Goal: Task Accomplishment & Management: Manage account settings

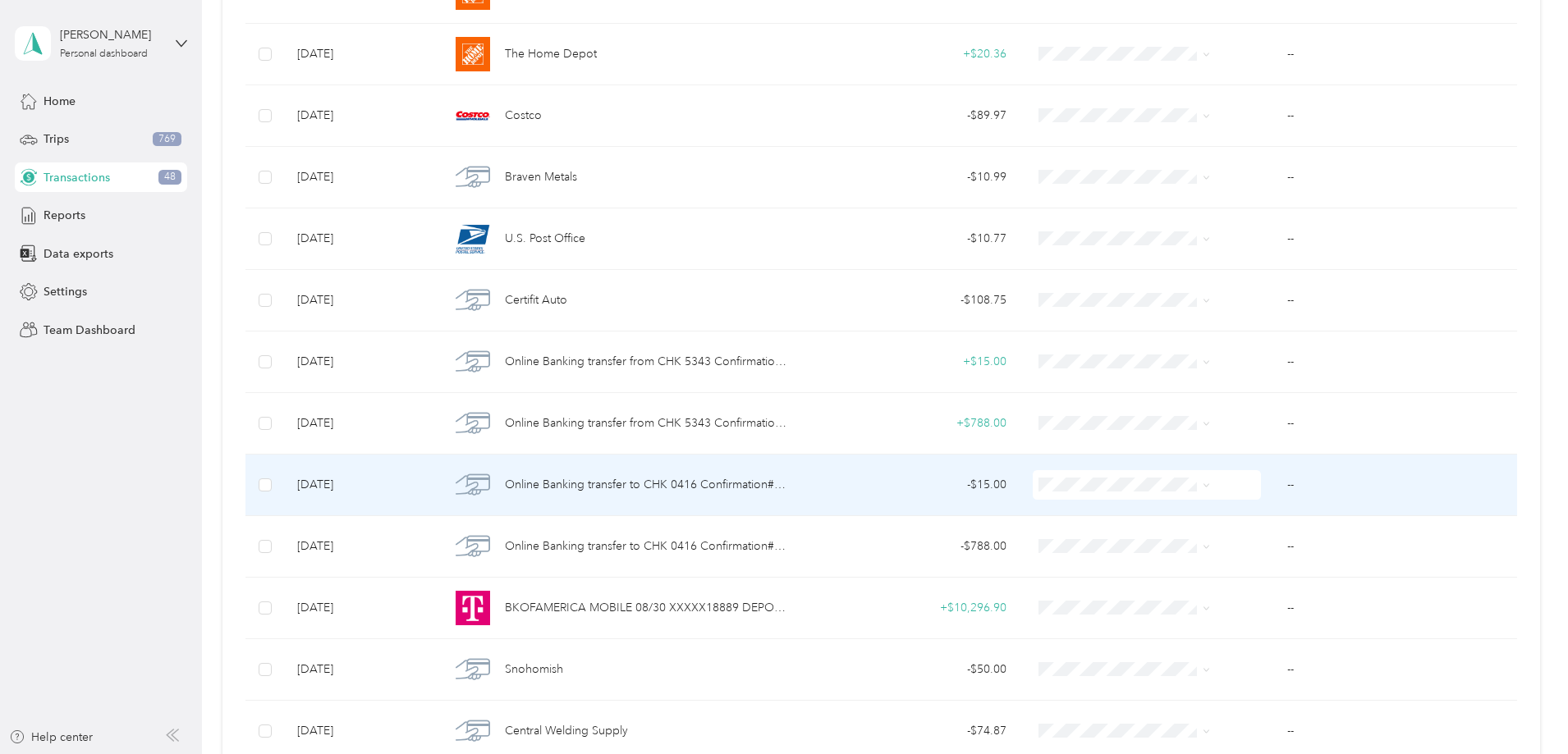
scroll to position [329, 0]
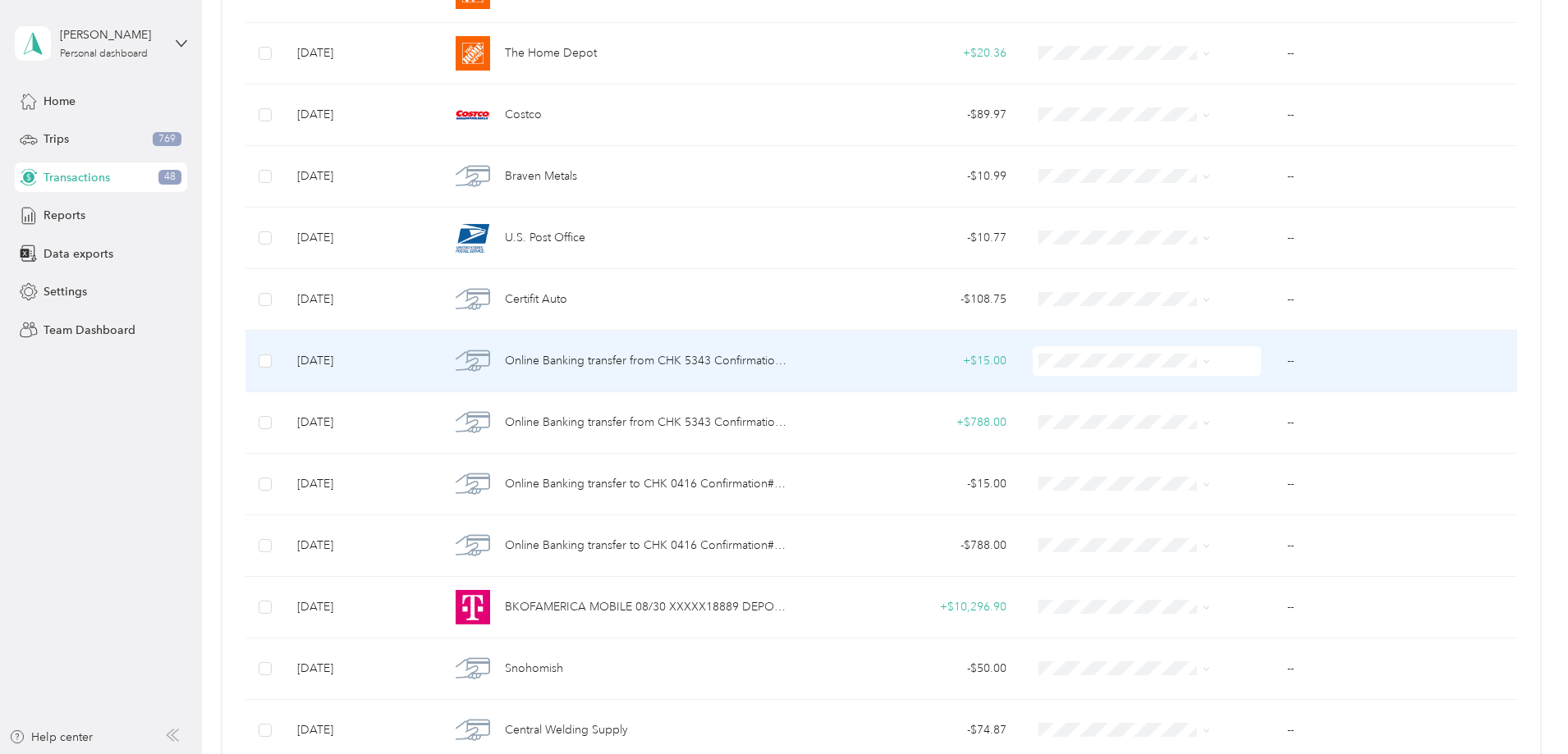
click at [711, 363] on span "Online Banking transfer from CHK 5343 Confirmation# XXXXX33454" at bounding box center [647, 361] width 283 height 18
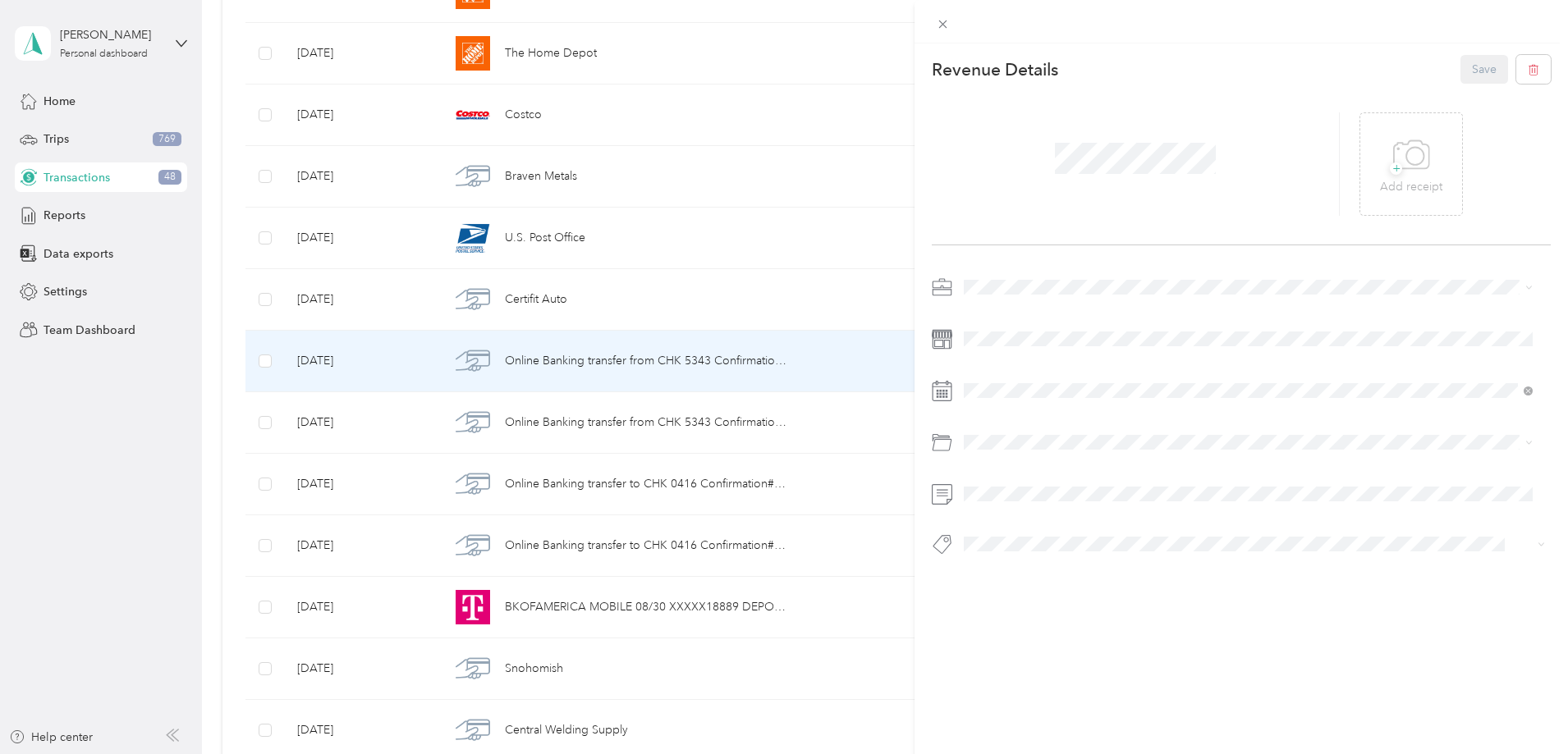
click at [992, 315] on span "Vasini Mottors LLC" at bounding box center [1017, 313] width 95 height 14
click at [1042, 573] on span "Internal Account Transfer" at bounding box center [1037, 574] width 113 height 15
click at [1401, 172] on icon at bounding box center [1411, 156] width 37 height 46
click at [1475, 75] on button "Save" at bounding box center [1484, 69] width 47 height 28
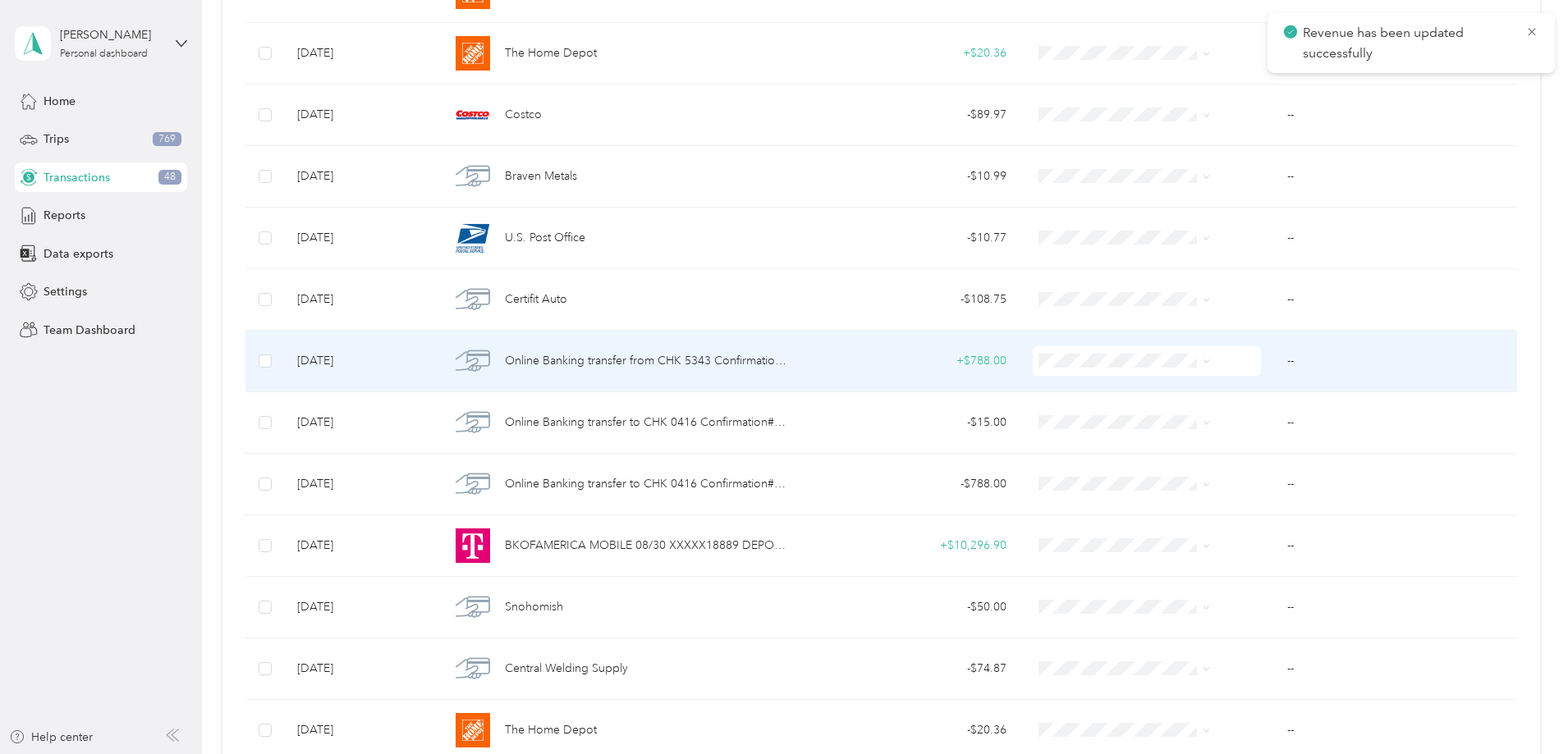
click at [746, 361] on span "Online Banking transfer from CHK 5343 Confirmation# XXXXX26047" at bounding box center [647, 361] width 283 height 18
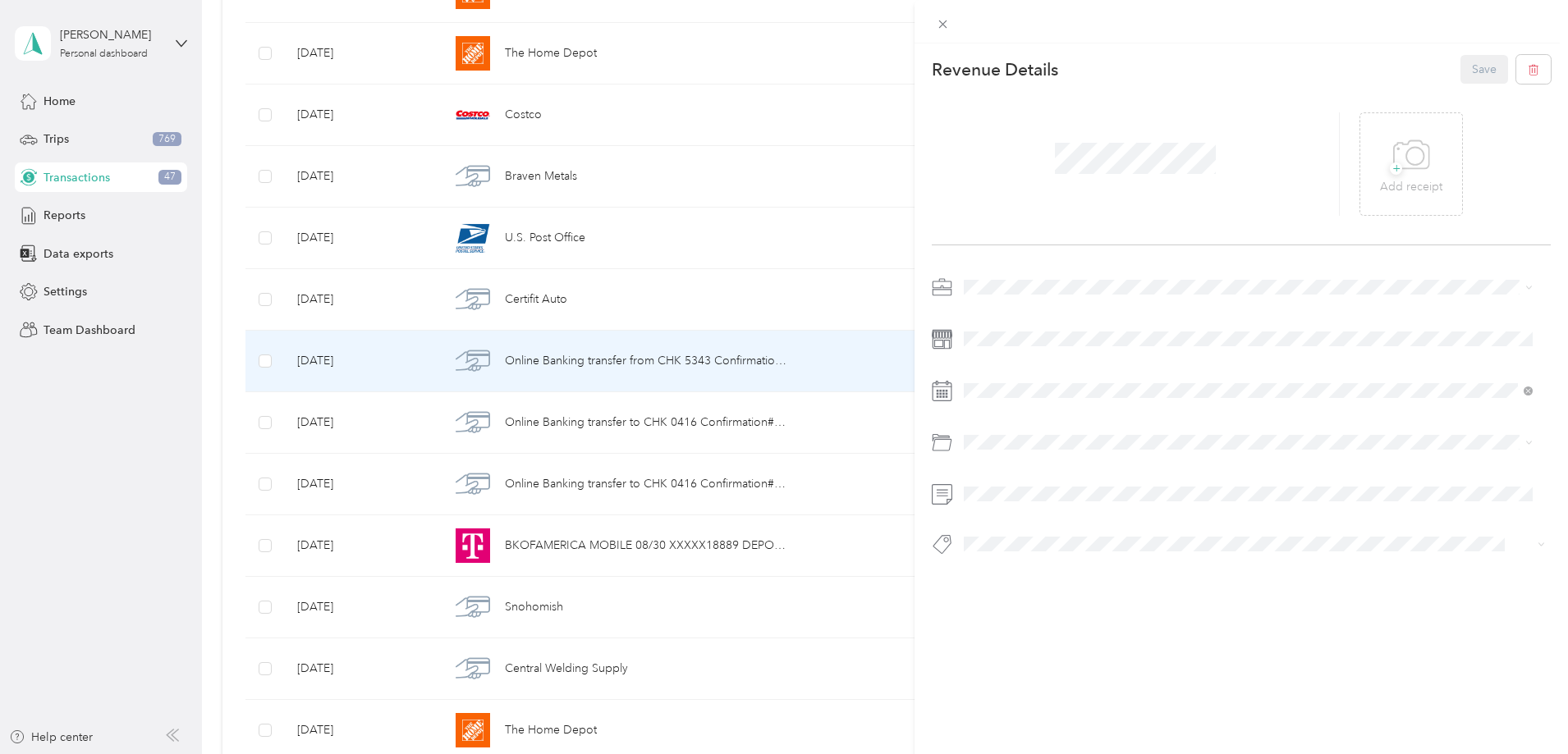
click at [981, 315] on span "Vasini Mottors LLC" at bounding box center [1017, 312] width 95 height 14
click at [1045, 573] on span "Internal Account Transfer" at bounding box center [1037, 574] width 113 height 15
click at [1395, 193] on p "Add receipt" at bounding box center [1411, 187] width 63 height 18
click at [1482, 66] on button "Save" at bounding box center [1484, 69] width 47 height 28
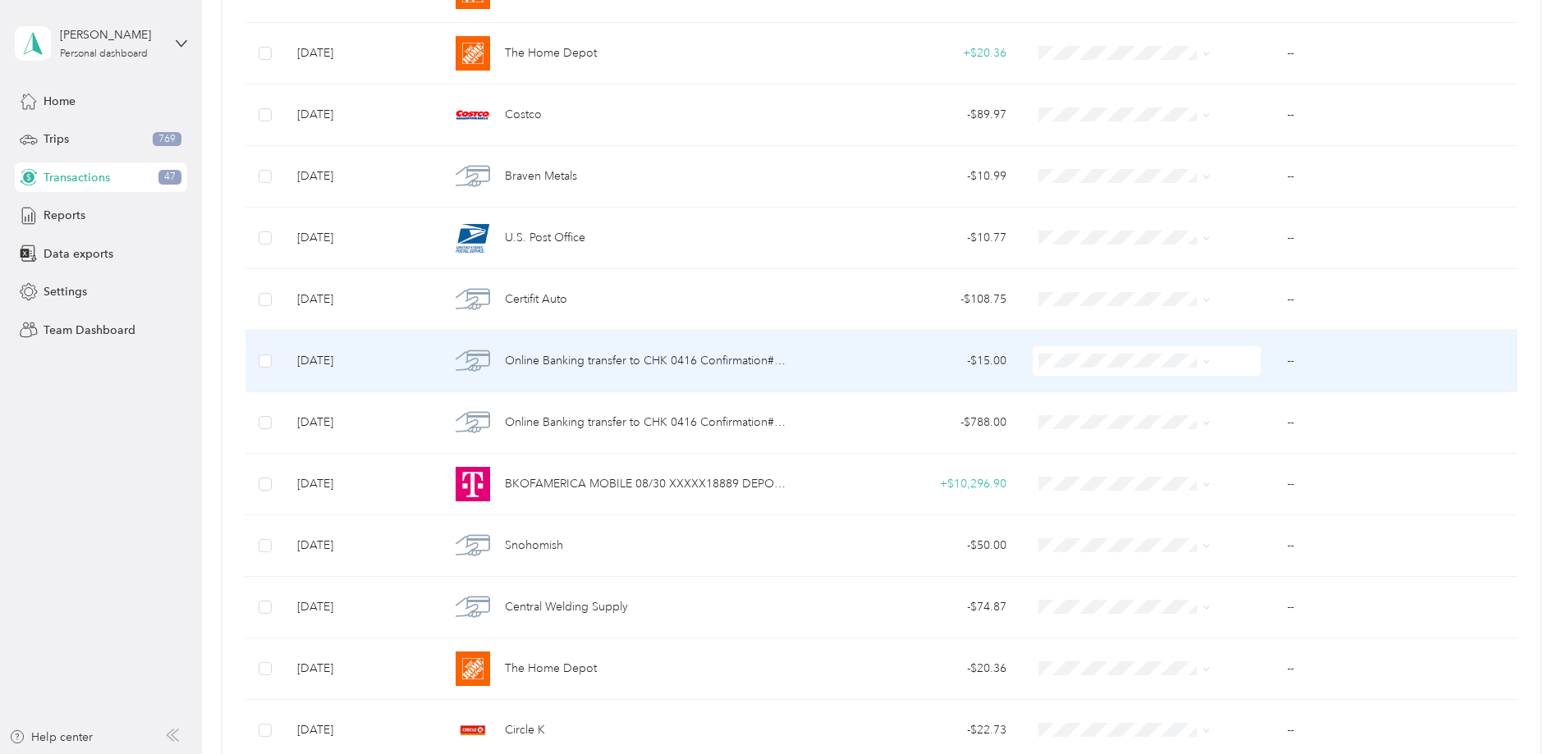
click at [730, 363] on span "Online Banking transfer to CHK 0416 Confirmation# XXXXX33454" at bounding box center [647, 361] width 283 height 18
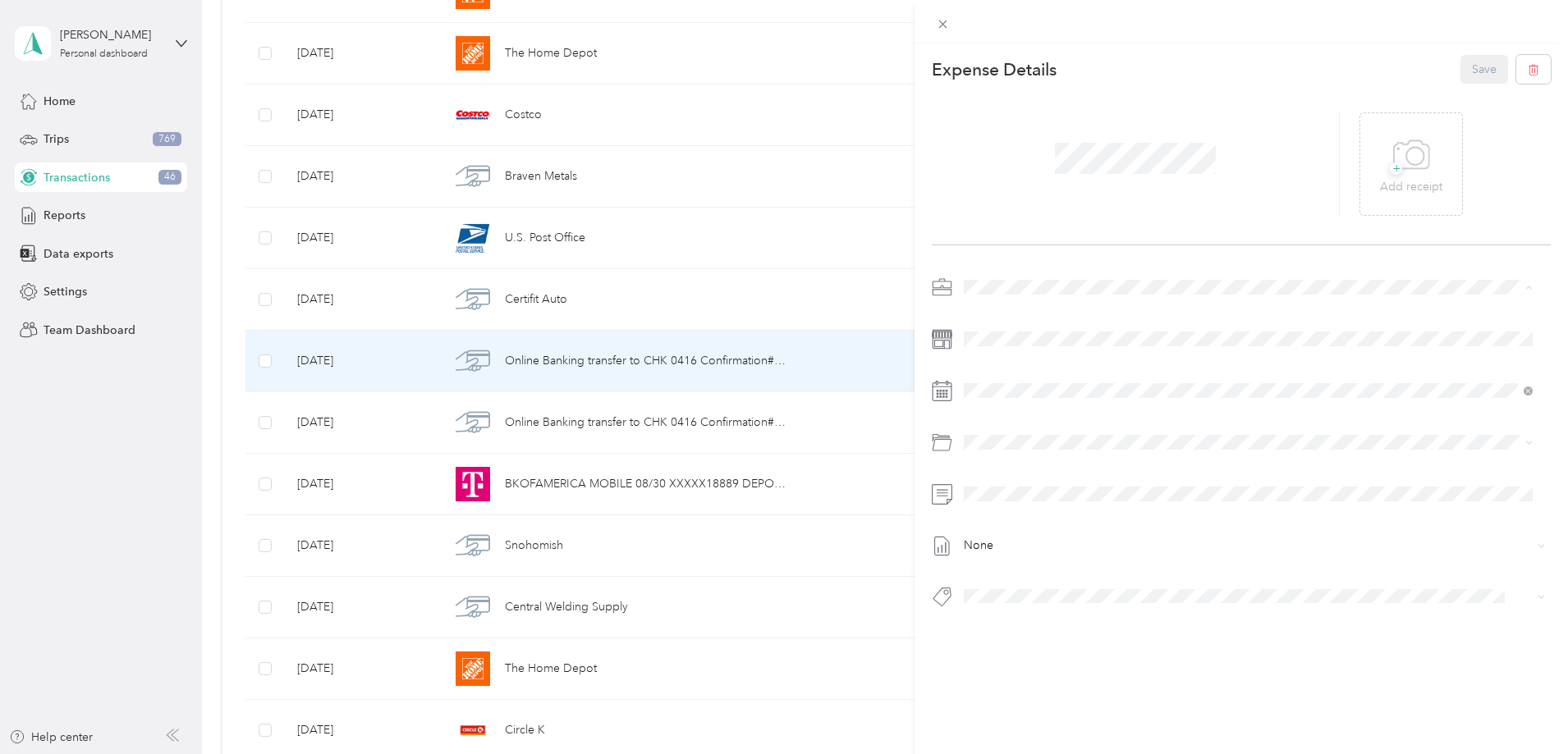
click at [1006, 308] on div "Vasini Mottors LLC" at bounding box center [1248, 316] width 557 height 17
click at [1017, 621] on span "Internal Account Transfer" at bounding box center [1037, 626] width 113 height 15
click at [1422, 180] on p "Add receipt" at bounding box center [1411, 187] width 63 height 18
click at [1481, 69] on button "Save" at bounding box center [1484, 69] width 47 height 28
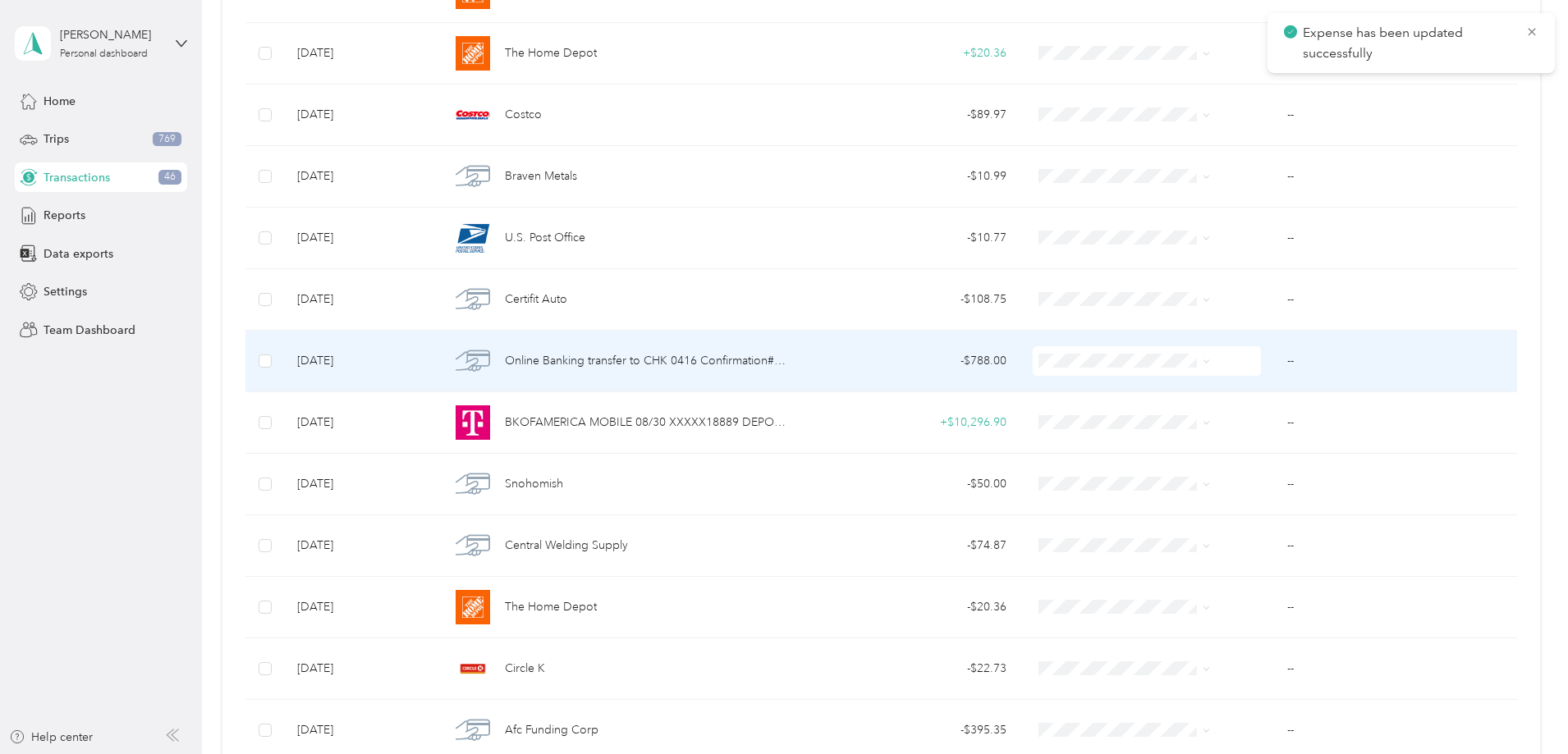
click at [681, 366] on span "Online Banking transfer to CHK 0416 Confirmation# XXXXX26047" at bounding box center [647, 361] width 283 height 18
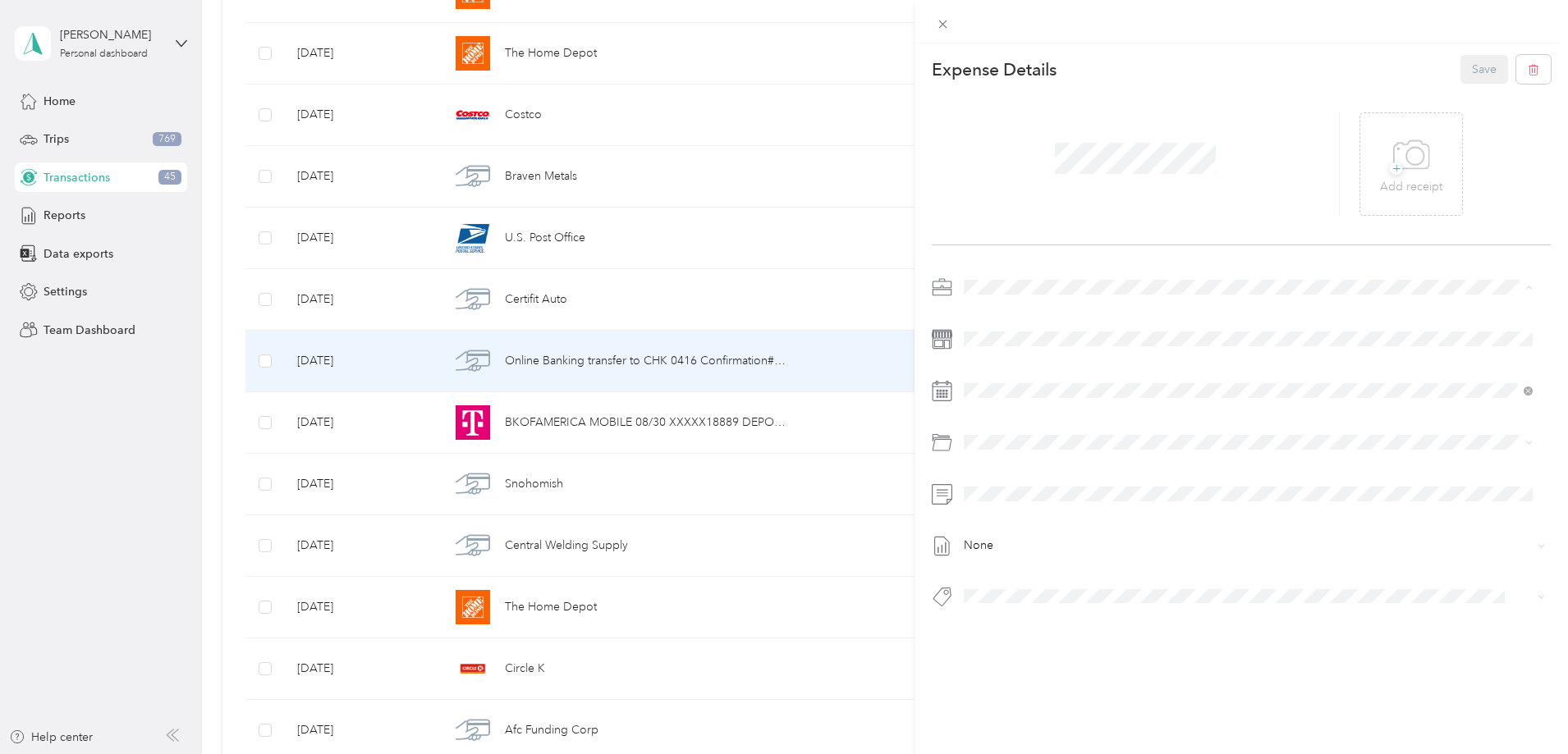
click at [992, 322] on li "Vasini Mottors LLC" at bounding box center [1248, 316] width 580 height 28
click at [1047, 626] on span "Internal Account Transfer" at bounding box center [1037, 623] width 113 height 15
click at [1426, 190] on p "Add receipt" at bounding box center [1411, 187] width 63 height 18
click at [1472, 70] on button "Save" at bounding box center [1484, 69] width 47 height 28
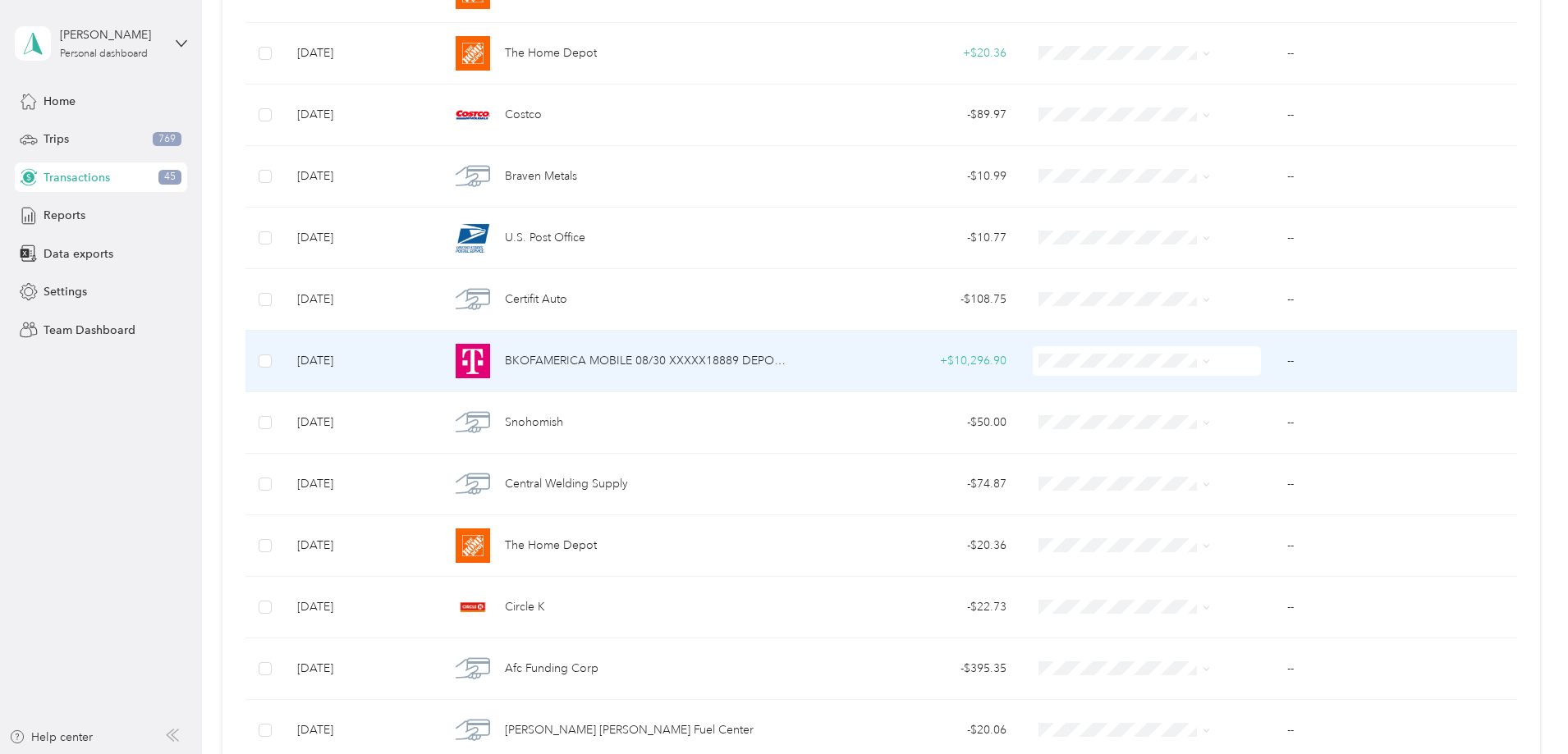
click at [657, 360] on span "BKOFAMERICA MOBILE 08/30 XXXXX18889 DEPOSIT *MOBILE" at bounding box center [647, 361] width 283 height 18
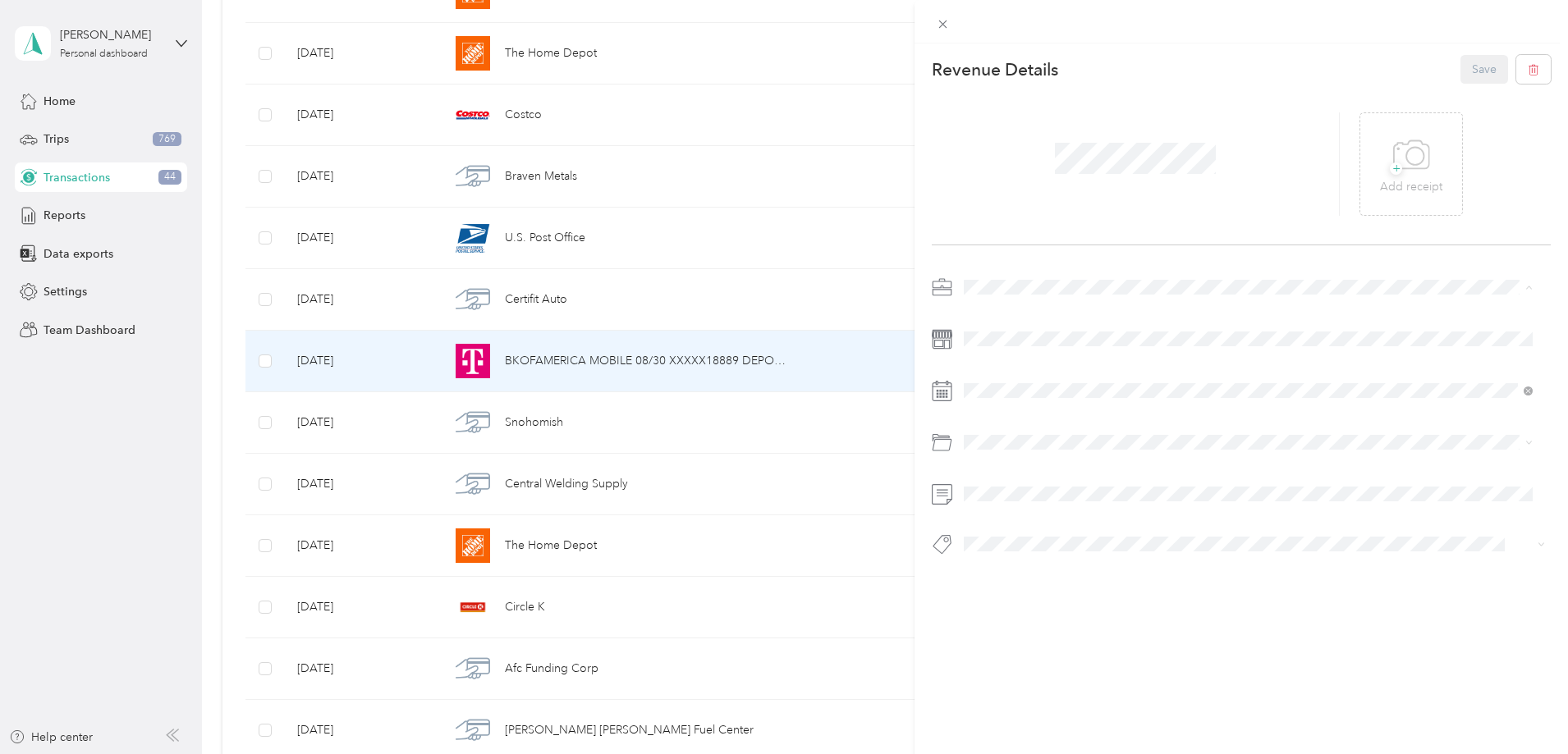
click at [1001, 312] on span "Vasini Mottors LLC" at bounding box center [1017, 316] width 95 height 14
click at [1023, 576] on button "Deposit Cash" at bounding box center [1011, 574] width 84 height 21
click at [1398, 171] on icon at bounding box center [1411, 156] width 37 height 46
click at [1473, 67] on button "Save" at bounding box center [1484, 69] width 47 height 28
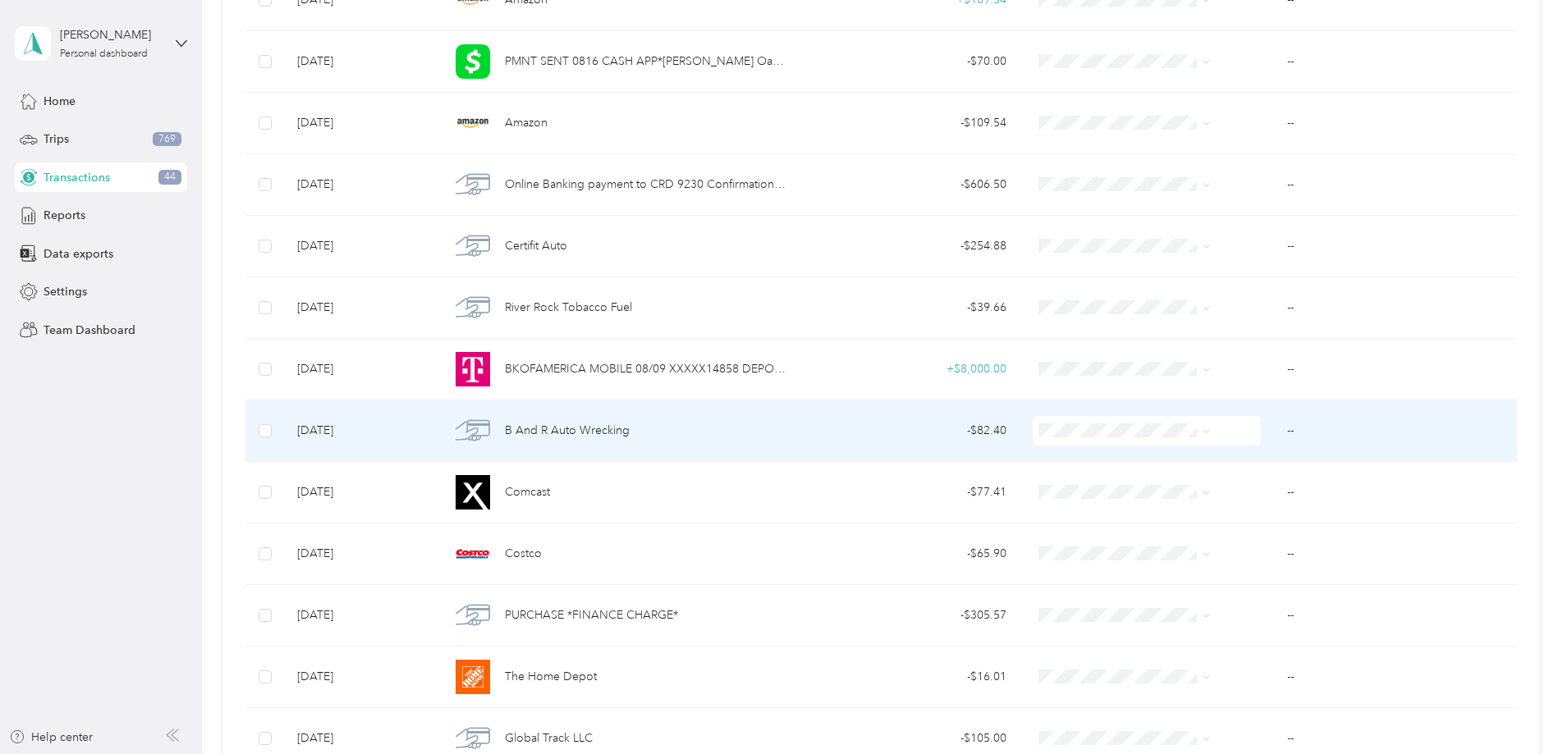
scroll to position [1396, 0]
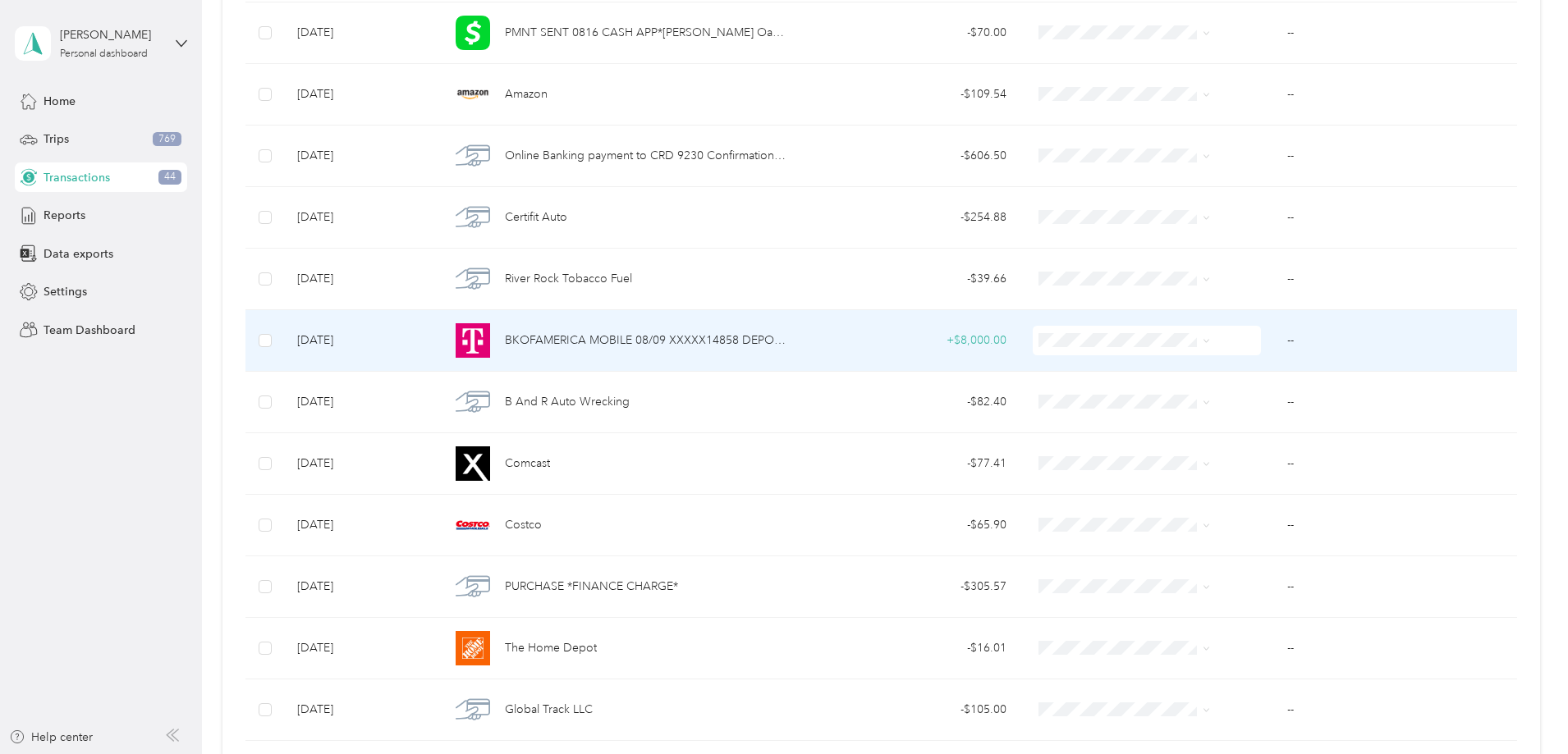
click at [670, 337] on span "BKOFAMERICA MOBILE 08/09 XXXXX14858 DEPOSIT *MOBILE" at bounding box center [647, 340] width 283 height 18
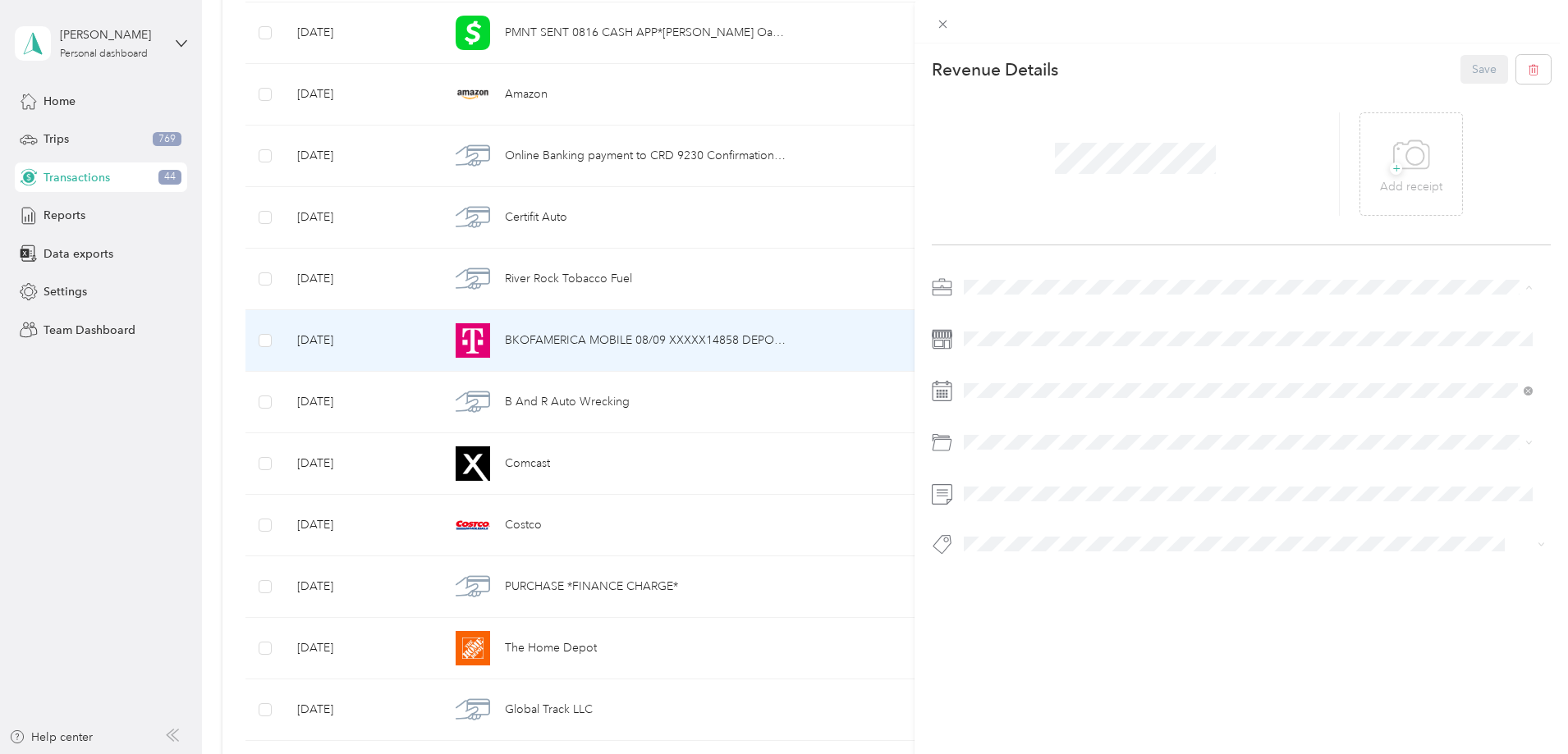
click at [1004, 318] on li "Vasini Mottors LLC" at bounding box center [1248, 316] width 580 height 28
click at [1014, 571] on span "Deposit Cash" at bounding box center [1011, 570] width 61 height 15
click at [1119, 594] on div "Revenue Details Save + Add receipt Deposit Cash" at bounding box center [1241, 336] width 653 height 585
click at [1396, 185] on p "Add receipt" at bounding box center [1411, 187] width 63 height 18
click at [1380, 193] on p "Add receipt" at bounding box center [1411, 187] width 63 height 18
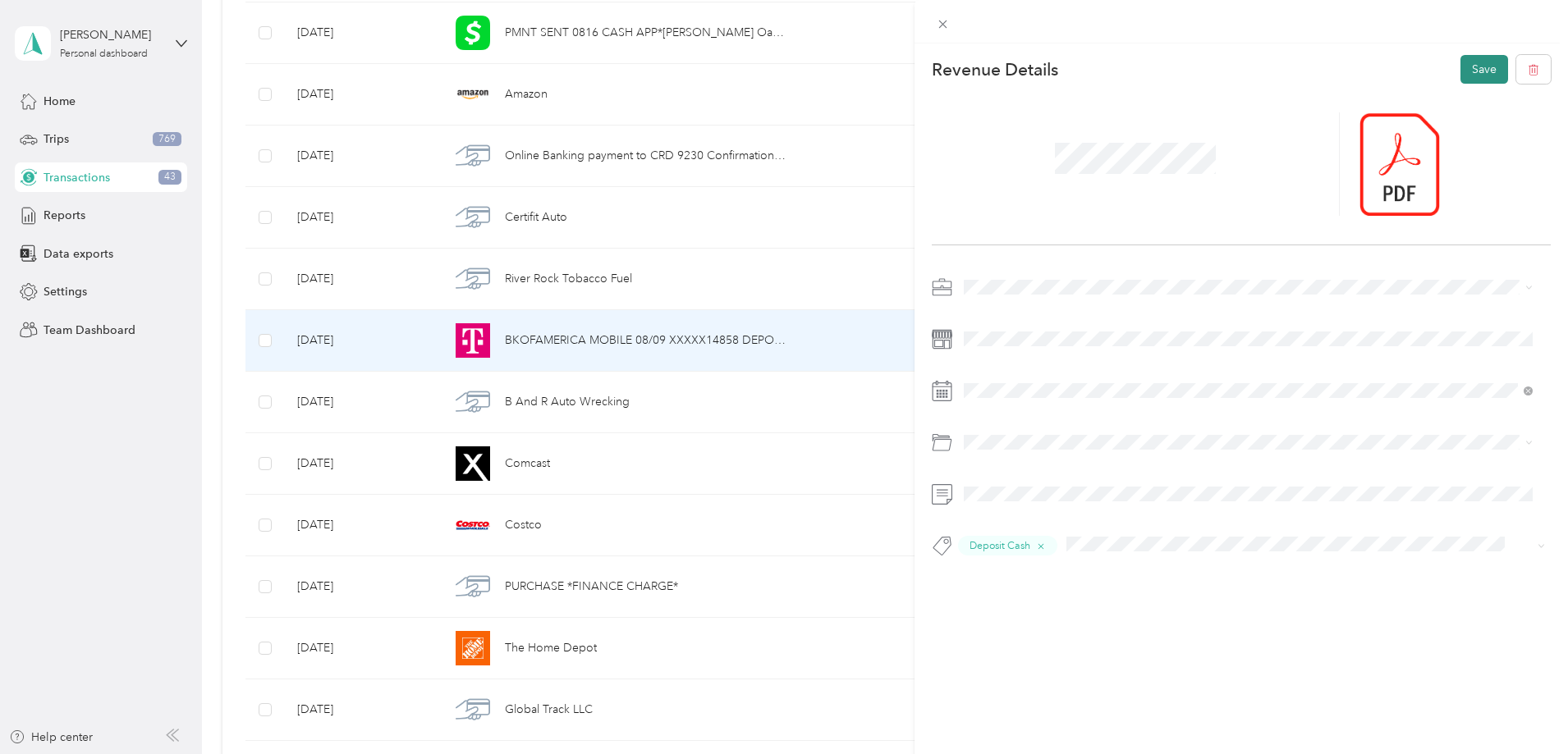
click at [1461, 76] on button "Save" at bounding box center [1484, 69] width 47 height 28
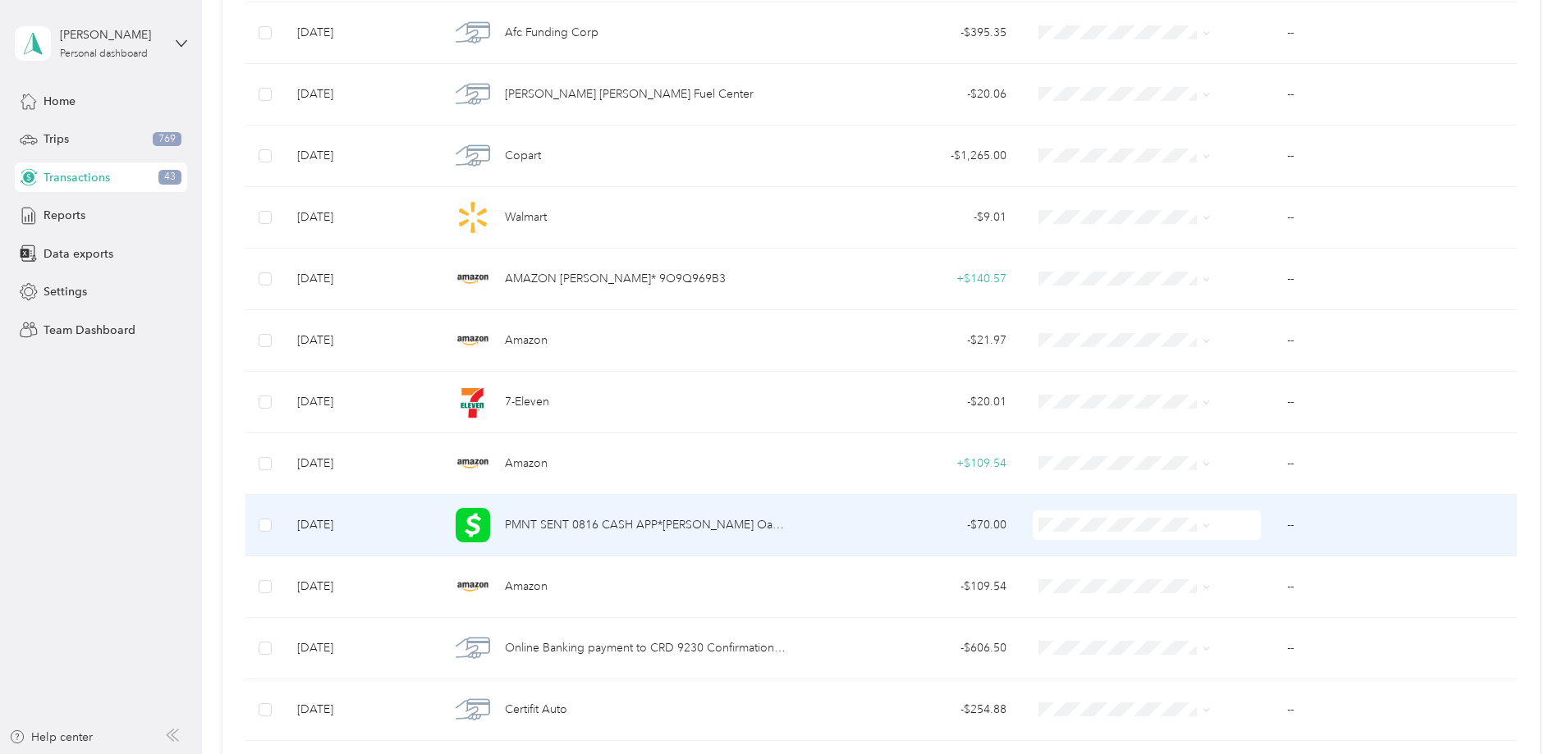
scroll to position [820, 0]
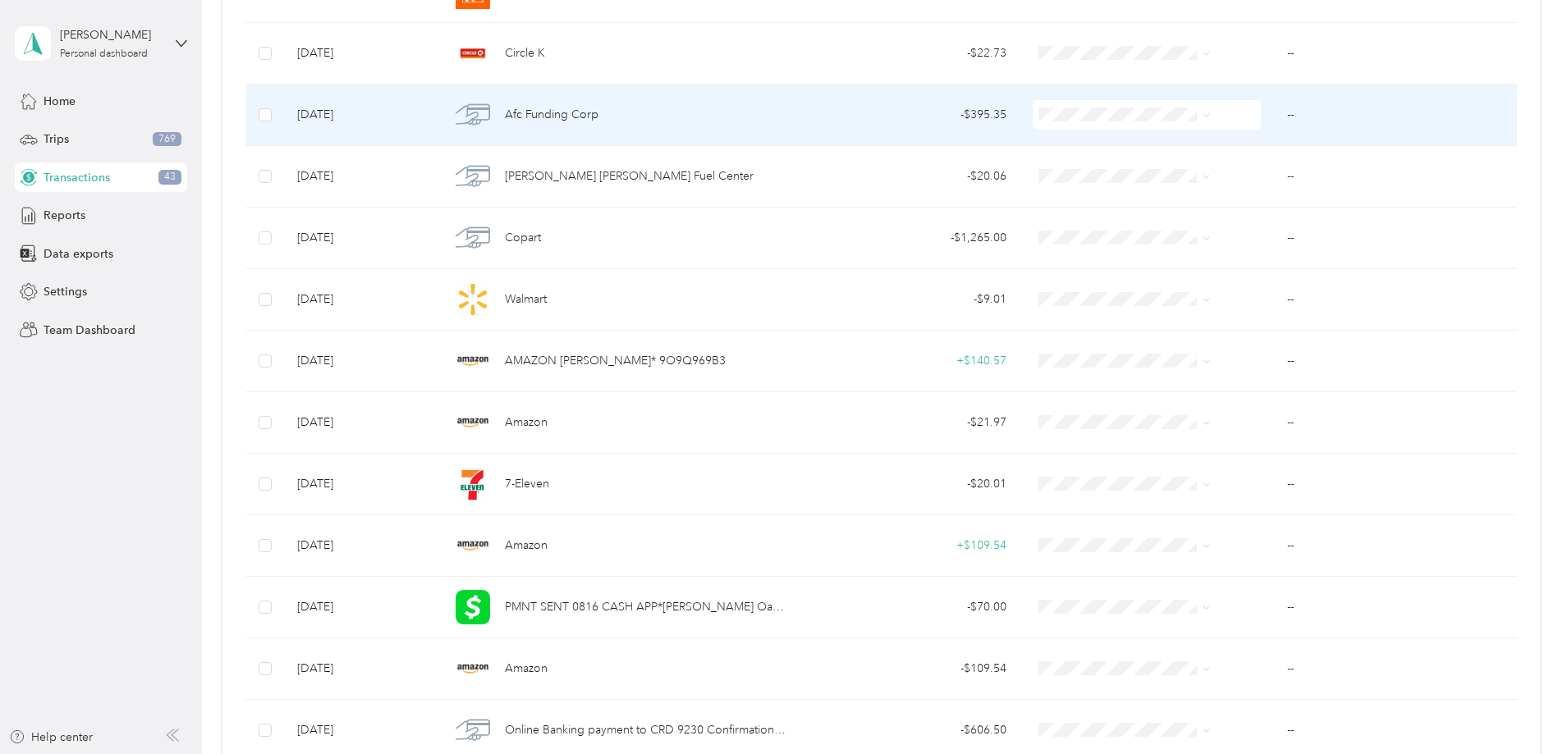
click at [598, 114] on span "Afc Funding Corp" at bounding box center [552, 115] width 94 height 18
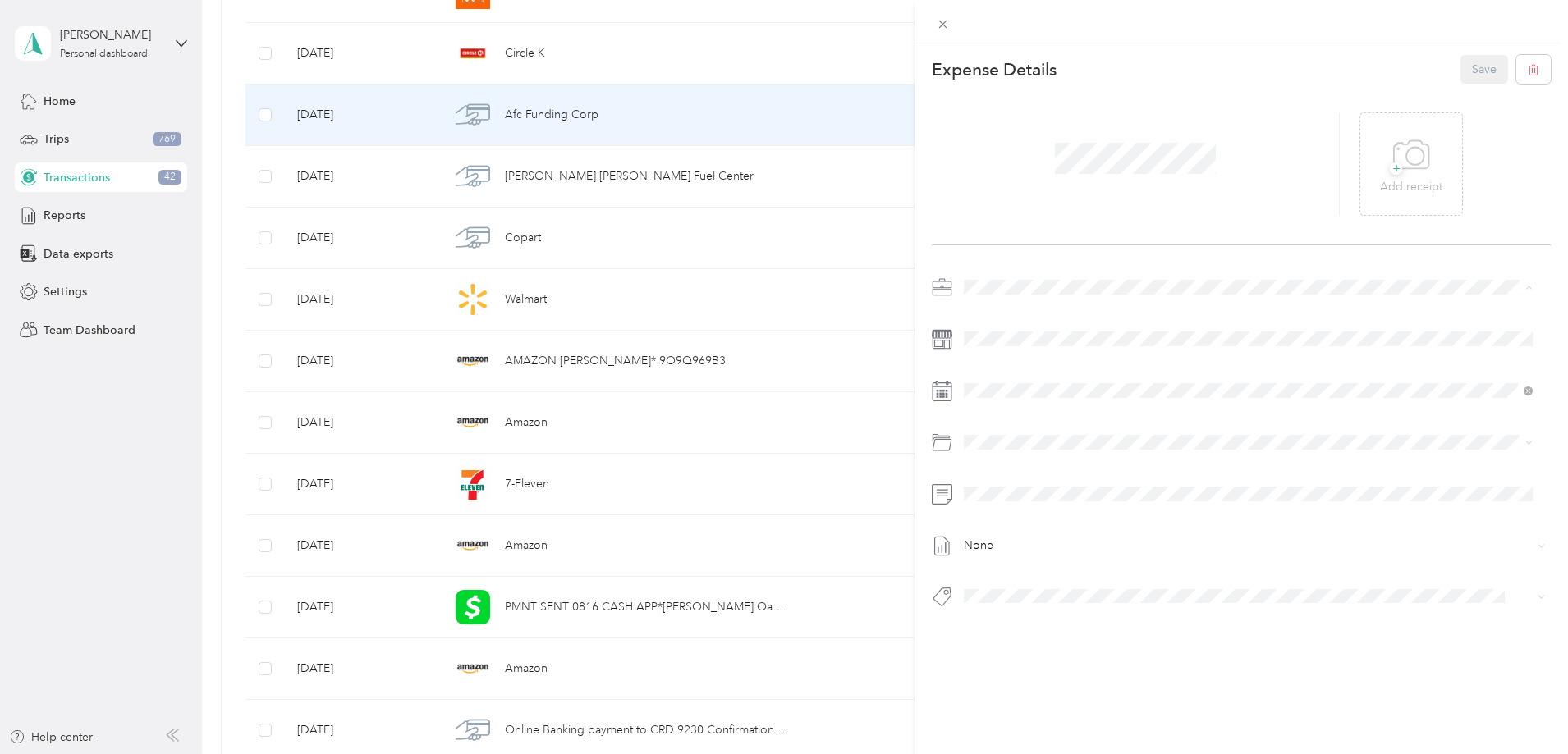
click at [987, 313] on span "Vasini Mottors LLC" at bounding box center [1017, 316] width 95 height 14
click at [1395, 185] on p "Add receipt" at bounding box center [1411, 187] width 63 height 18
click at [1051, 754] on div "This expense cannot be edited because it is either under review, approved, or p…" at bounding box center [780, 754] width 1560 height 0
click at [1047, 627] on span "2013 Subaru Outback Vb2561" at bounding box center [1050, 626] width 139 height 15
click at [1383, 185] on p "Add receipt" at bounding box center [1411, 187] width 63 height 18
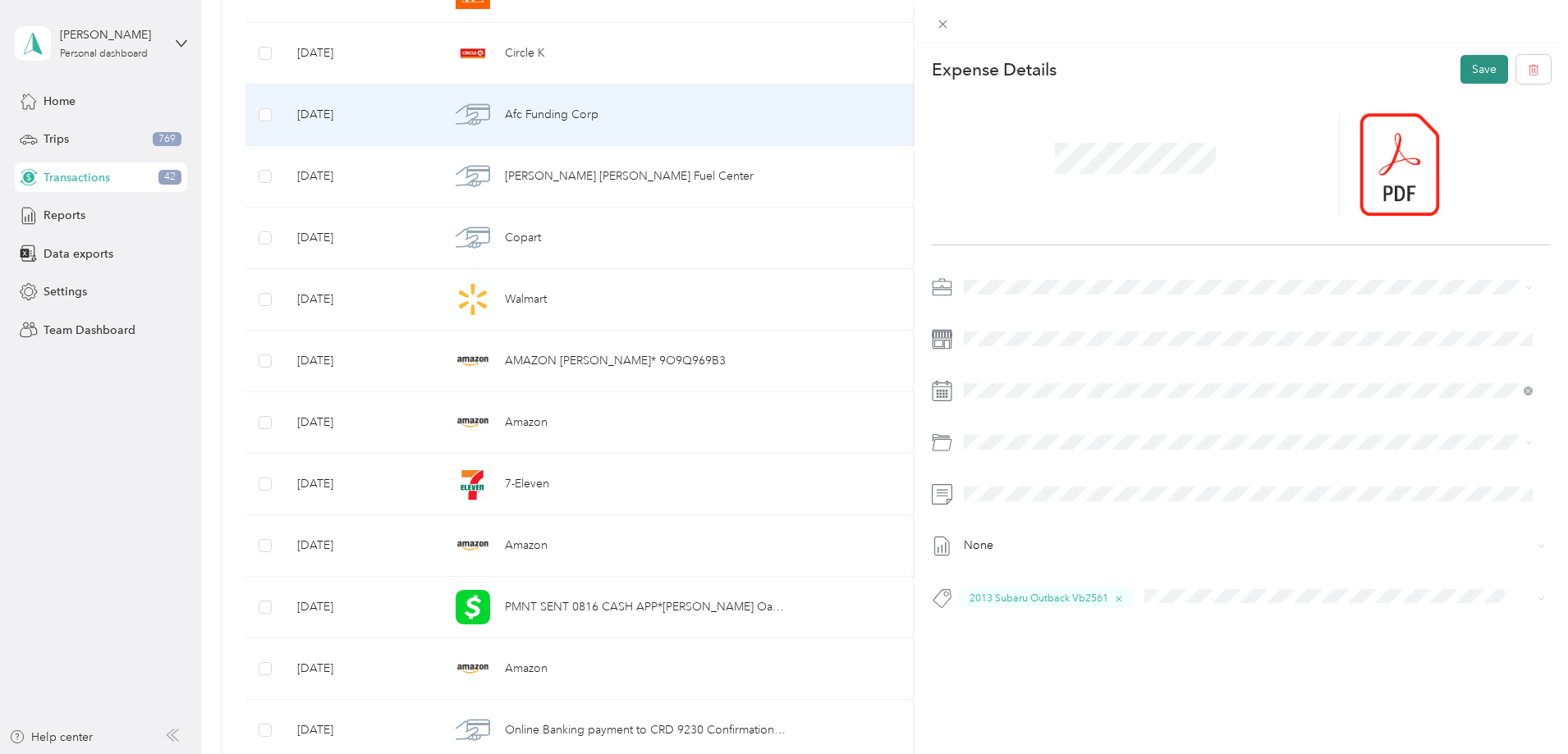
click at [1466, 73] on button "Save" at bounding box center [1484, 69] width 47 height 28
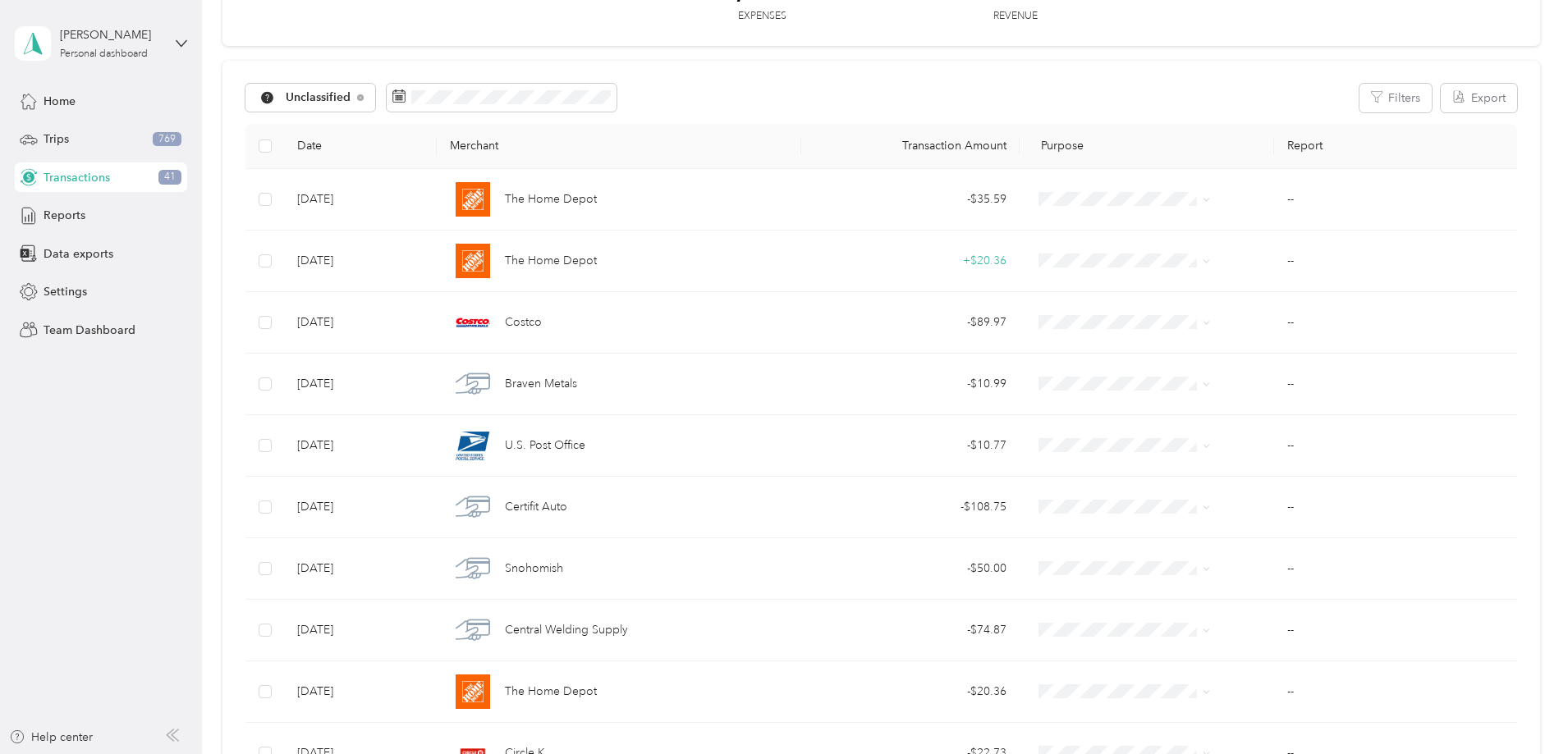
scroll to position [82, 0]
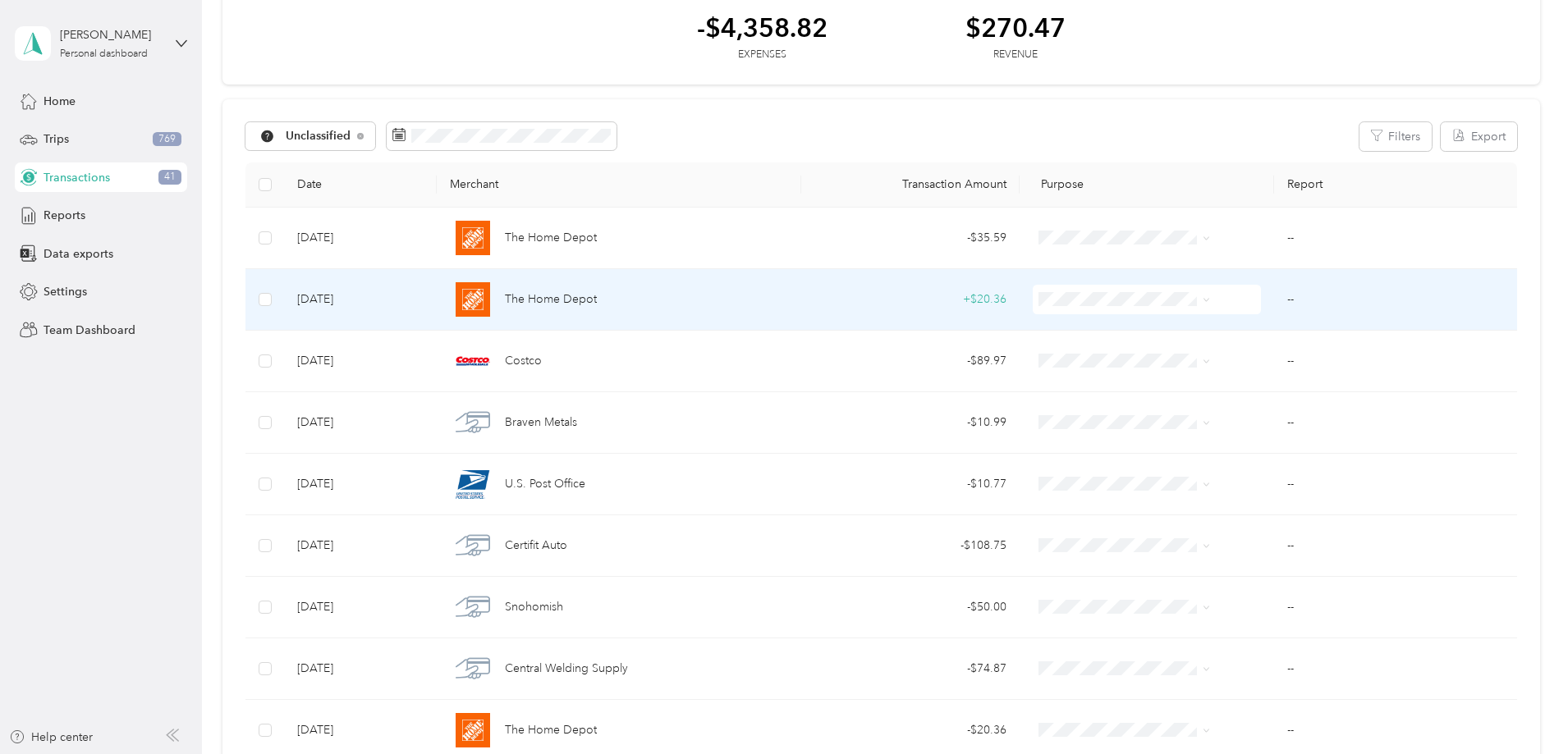
click at [596, 295] on span "The Home Depot" at bounding box center [551, 299] width 92 height 18
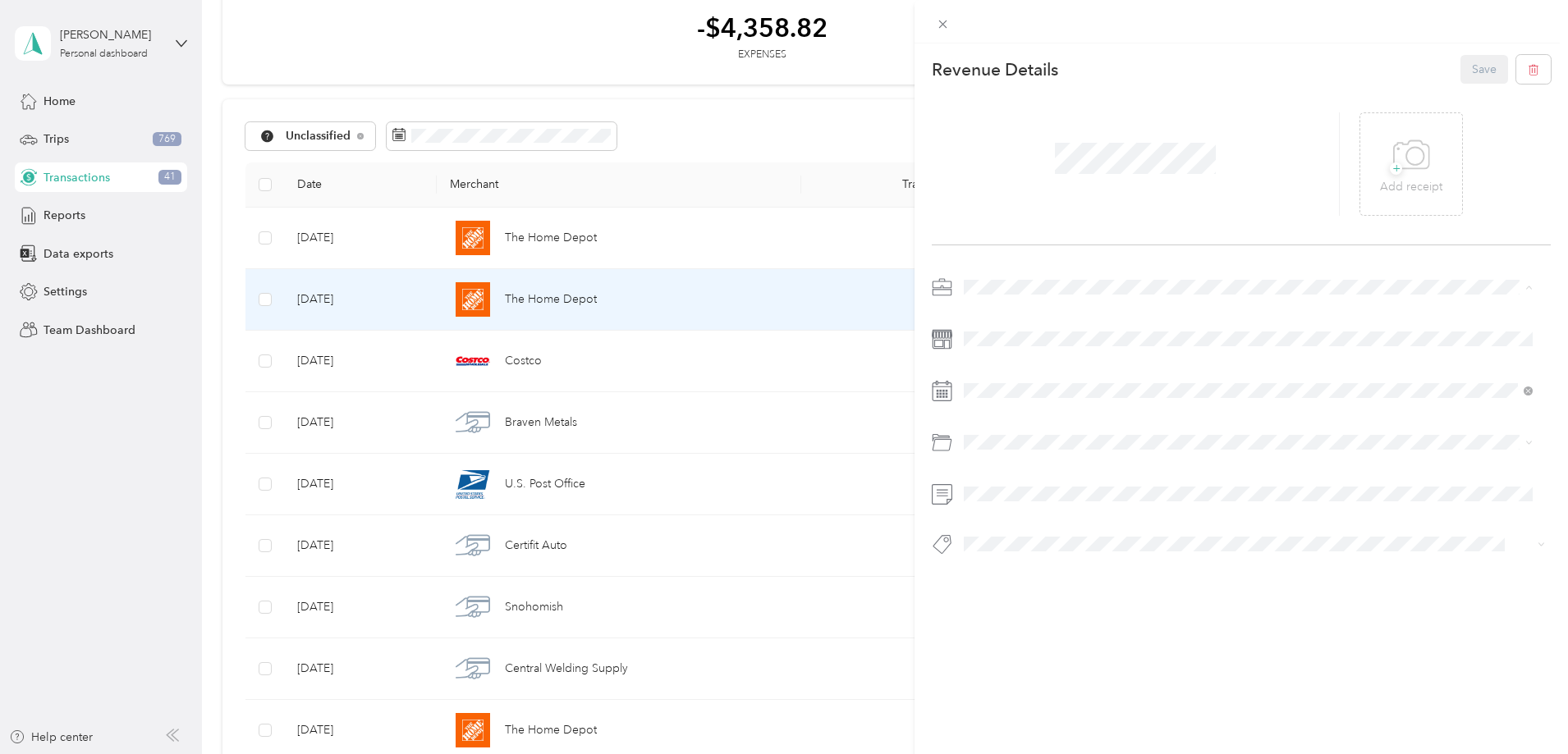
click at [1030, 313] on span "Vasini Mottors LLC" at bounding box center [1017, 316] width 95 height 14
click at [1026, 575] on button "Store Refund" at bounding box center [1011, 574] width 82 height 21
click at [1475, 75] on button "Save" at bounding box center [1484, 69] width 47 height 28
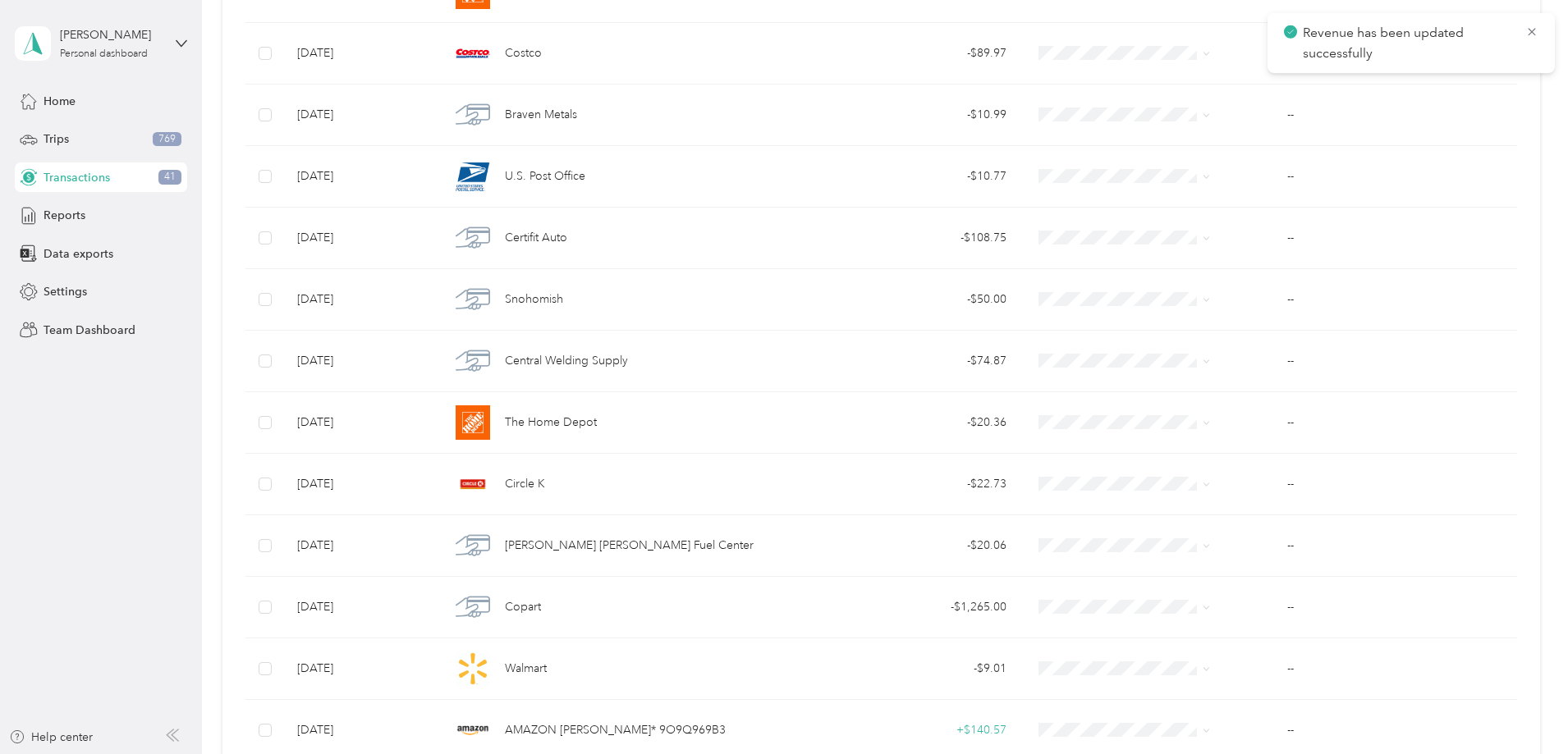
scroll to position [493, 0]
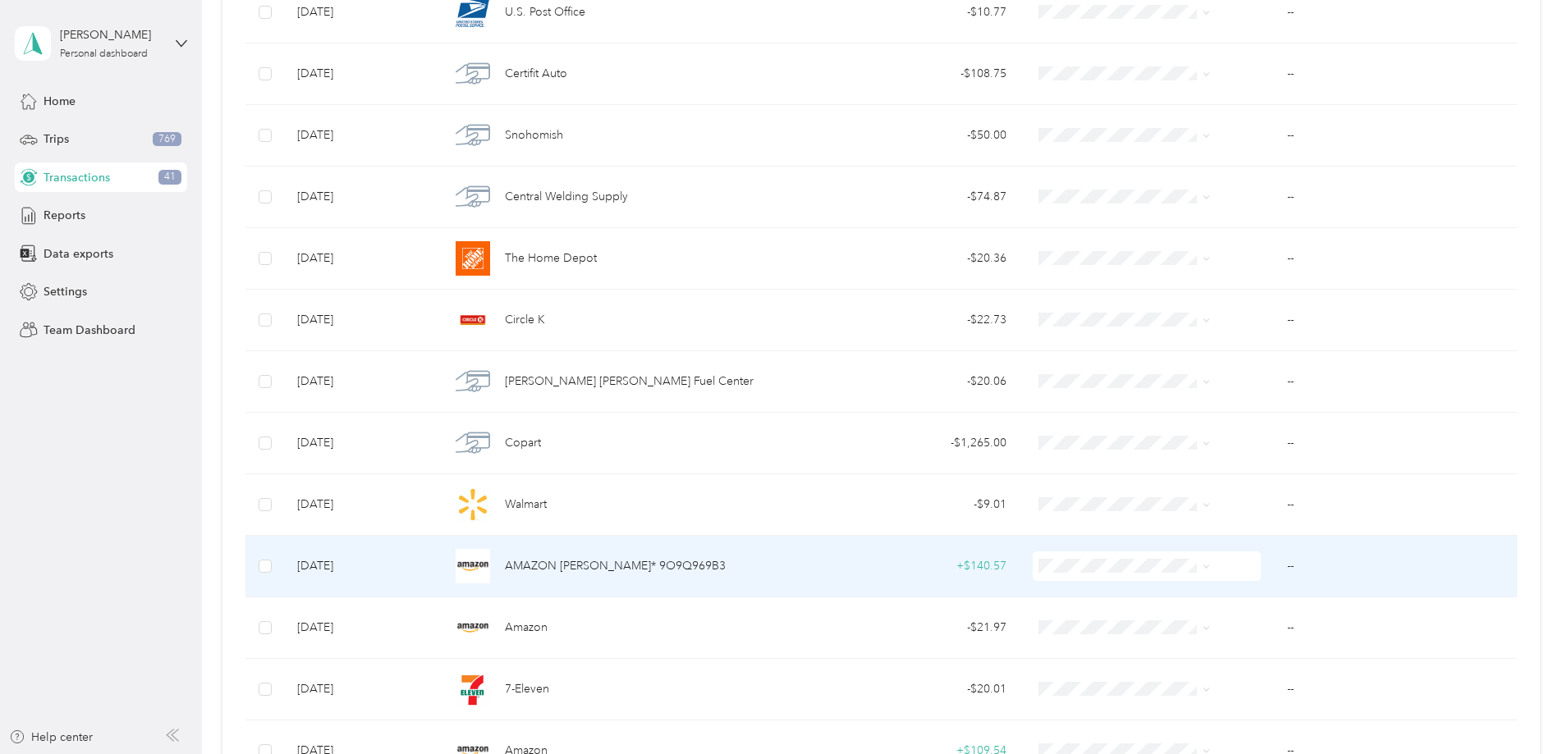
click at [725, 564] on span "AMAZON [PERSON_NAME]* 9O9Q969B3" at bounding box center [615, 566] width 221 height 18
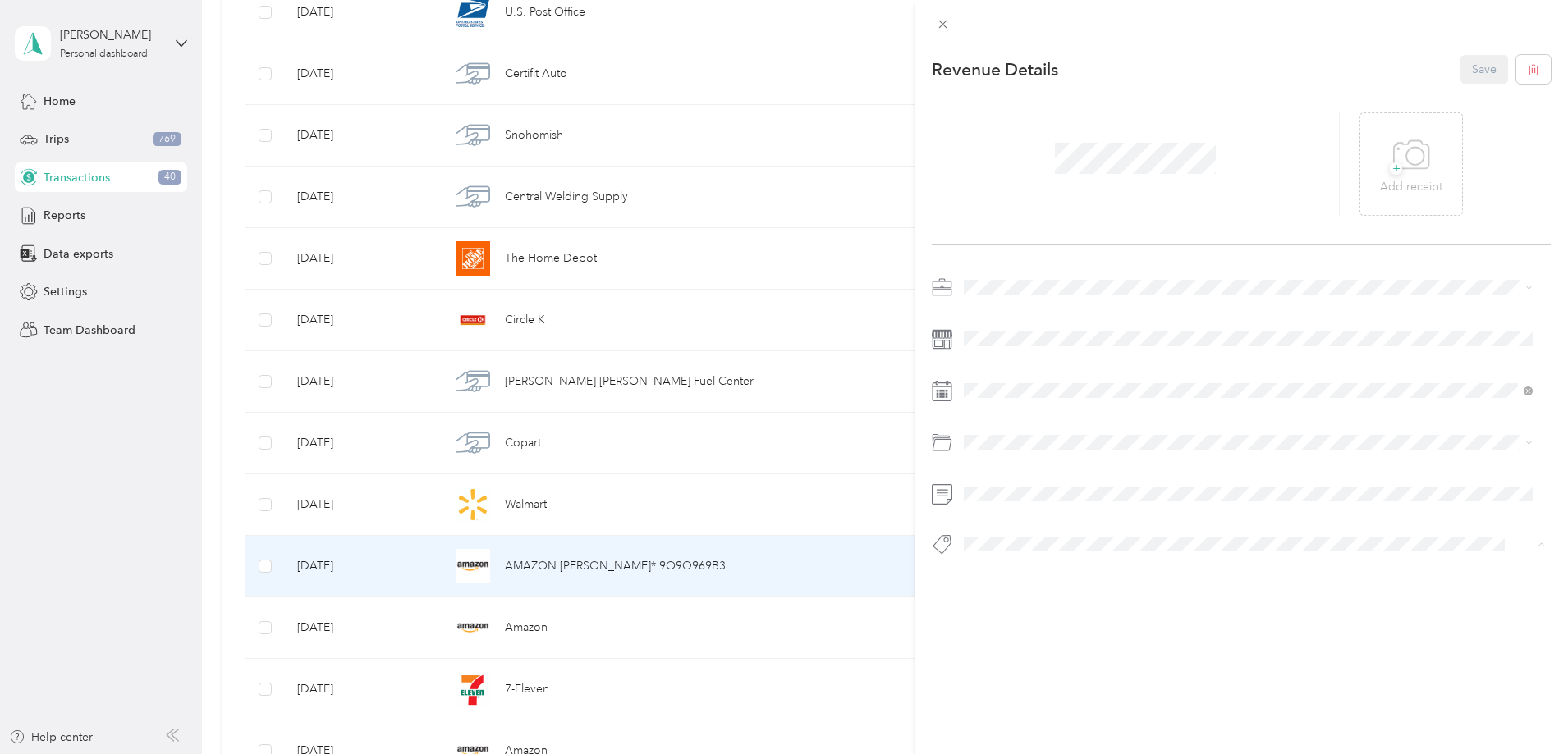
click at [1009, 607] on span "Store Refund" at bounding box center [1011, 605] width 59 height 15
click at [1035, 317] on span "Vasini Mottors LLC" at bounding box center [1017, 316] width 95 height 14
click at [1461, 64] on button "Save" at bounding box center [1484, 69] width 47 height 28
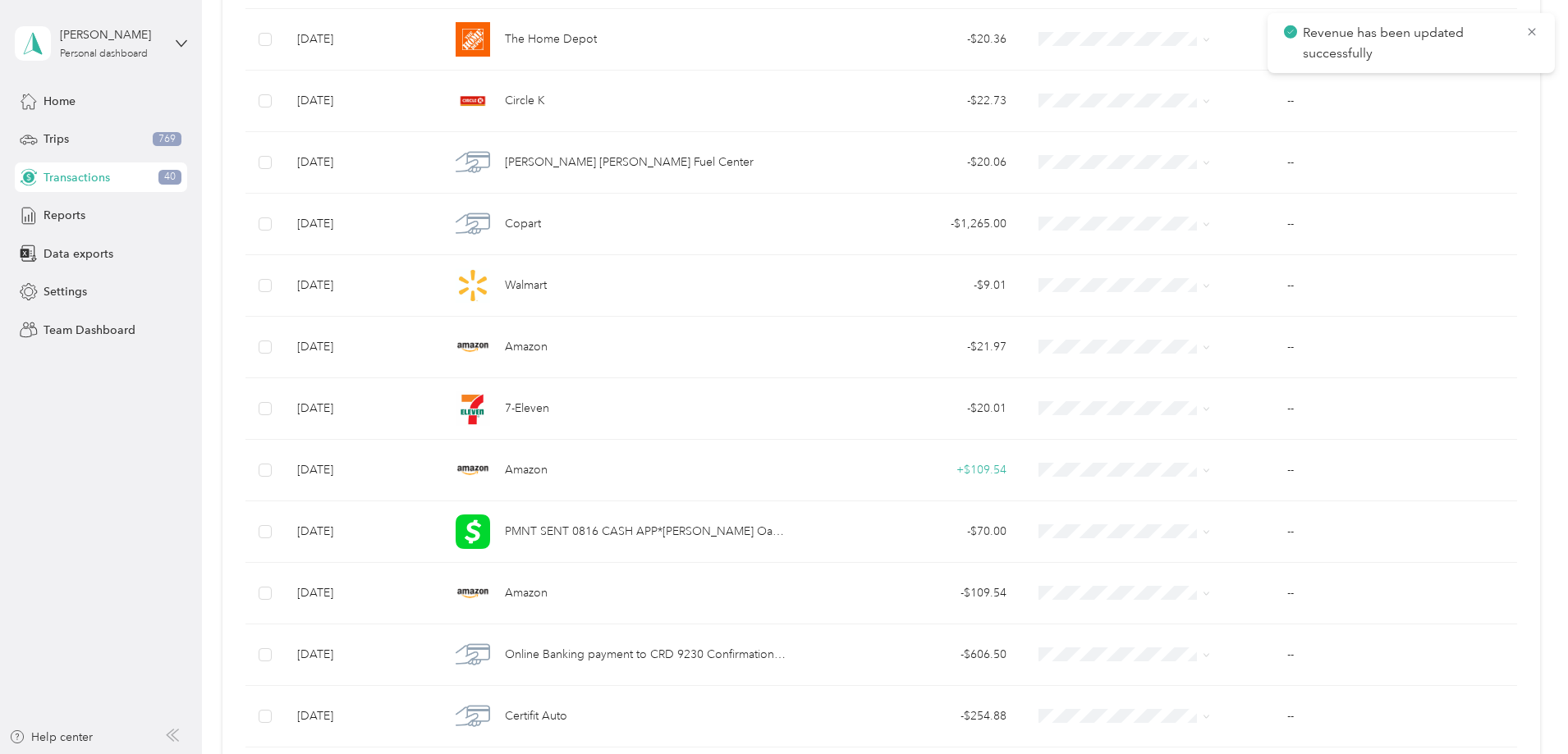
scroll to position [739, 0]
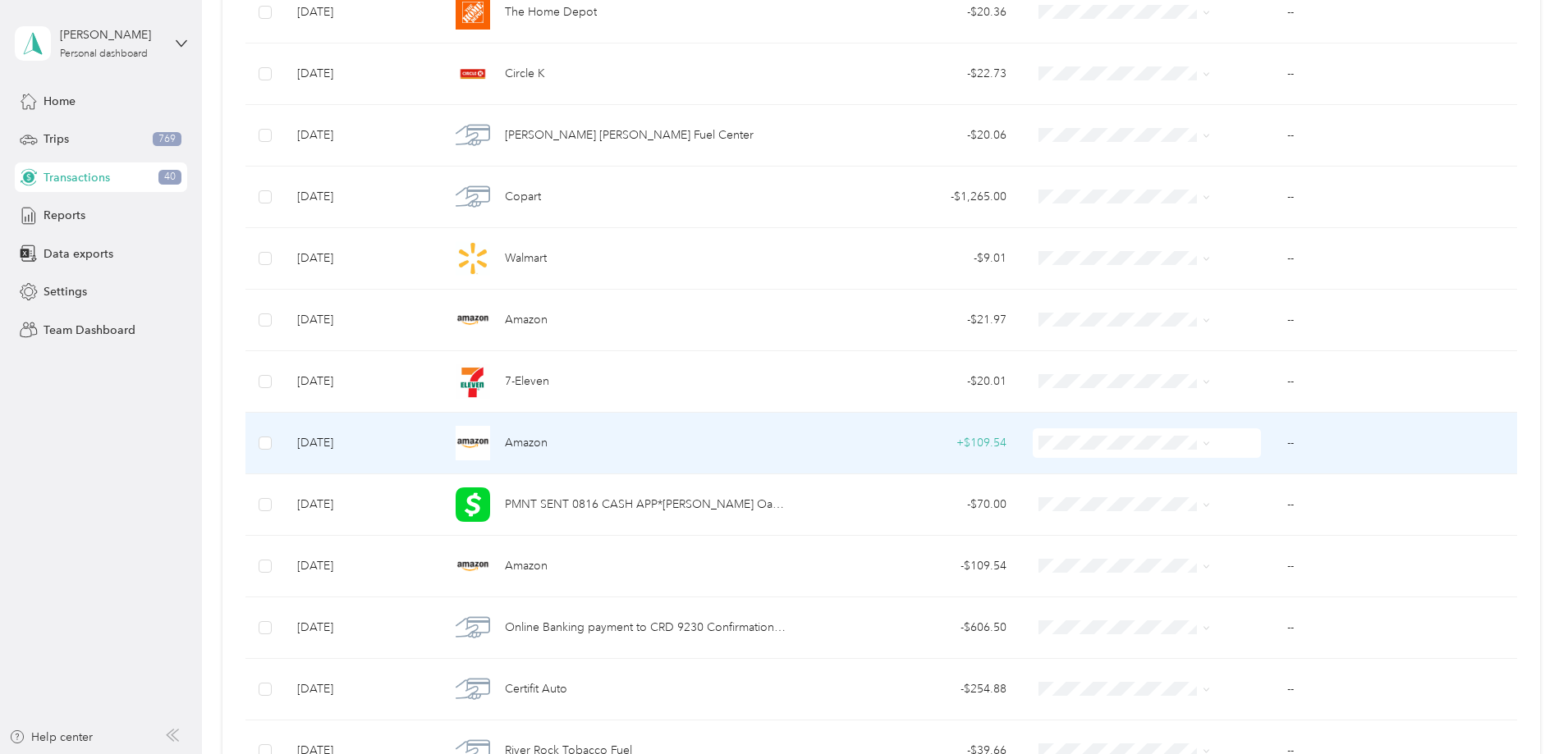
click at [970, 445] on div "+ $109.54" at bounding box center [911, 443] width 192 height 18
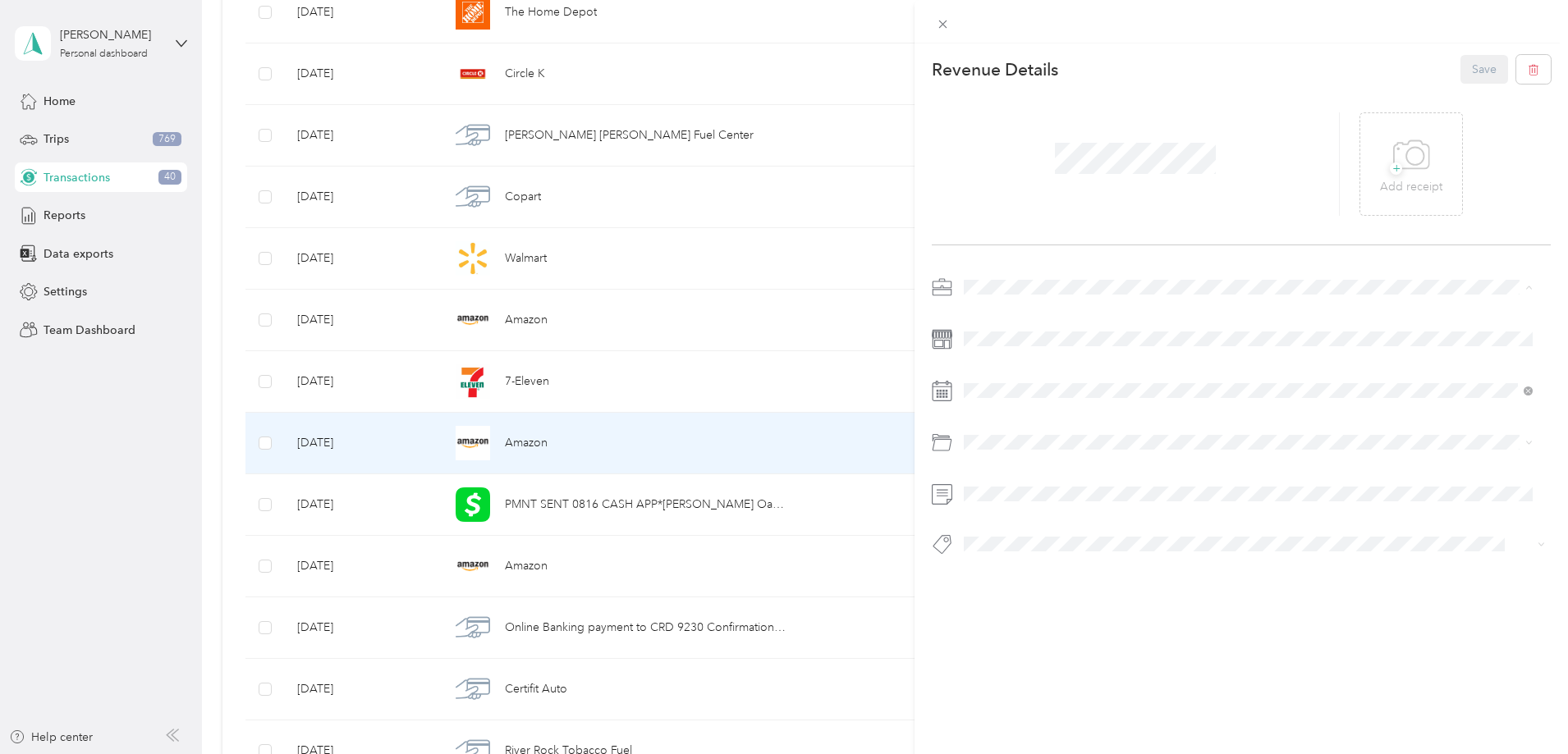
click at [1019, 315] on span "Vasini Mottors LLC" at bounding box center [1017, 316] width 95 height 14
click at [1011, 607] on span "Store Refund" at bounding box center [1011, 605] width 59 height 15
click at [1465, 66] on button "Save" at bounding box center [1484, 69] width 47 height 28
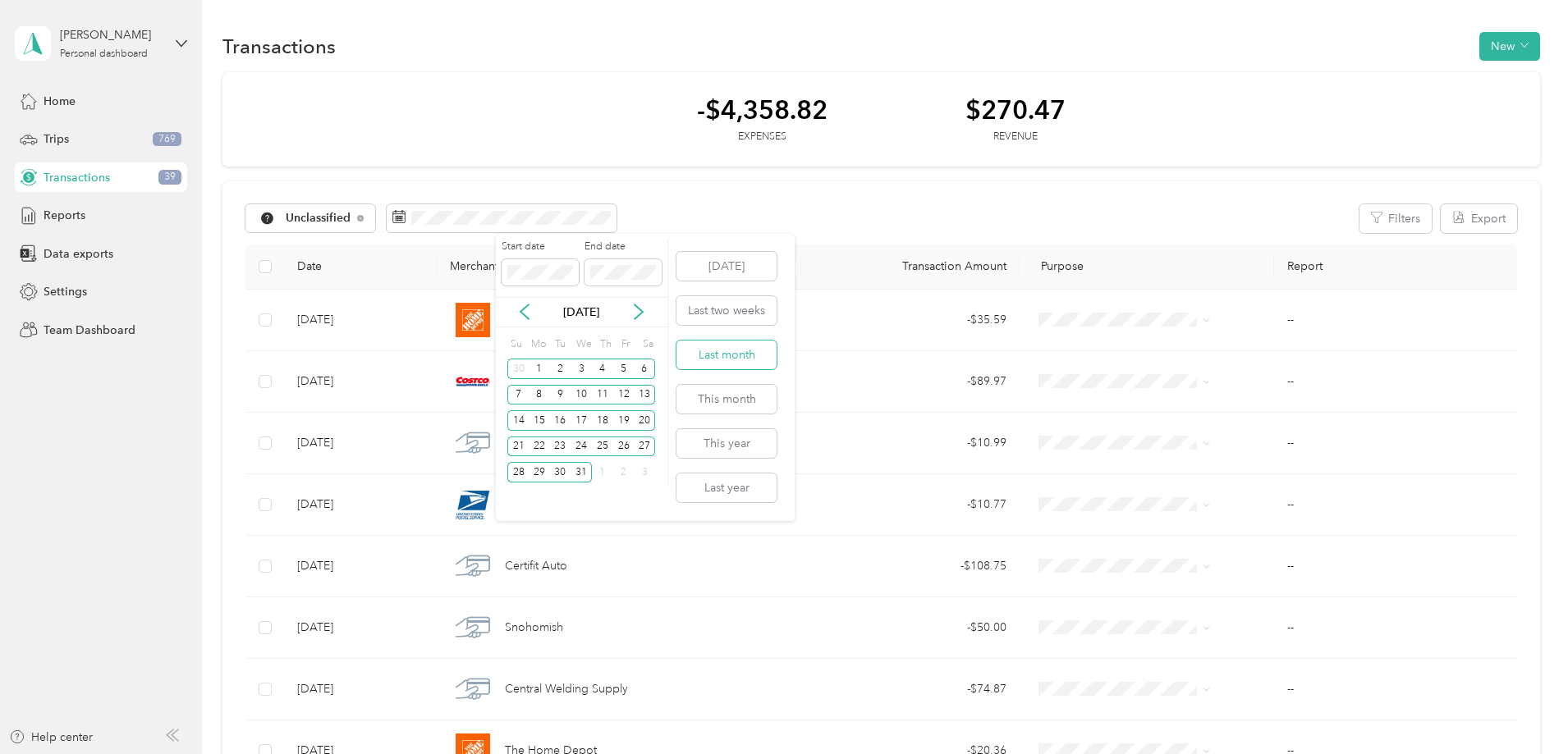
click at [728, 355] on button "Last month" at bounding box center [726, 355] width 100 height 28
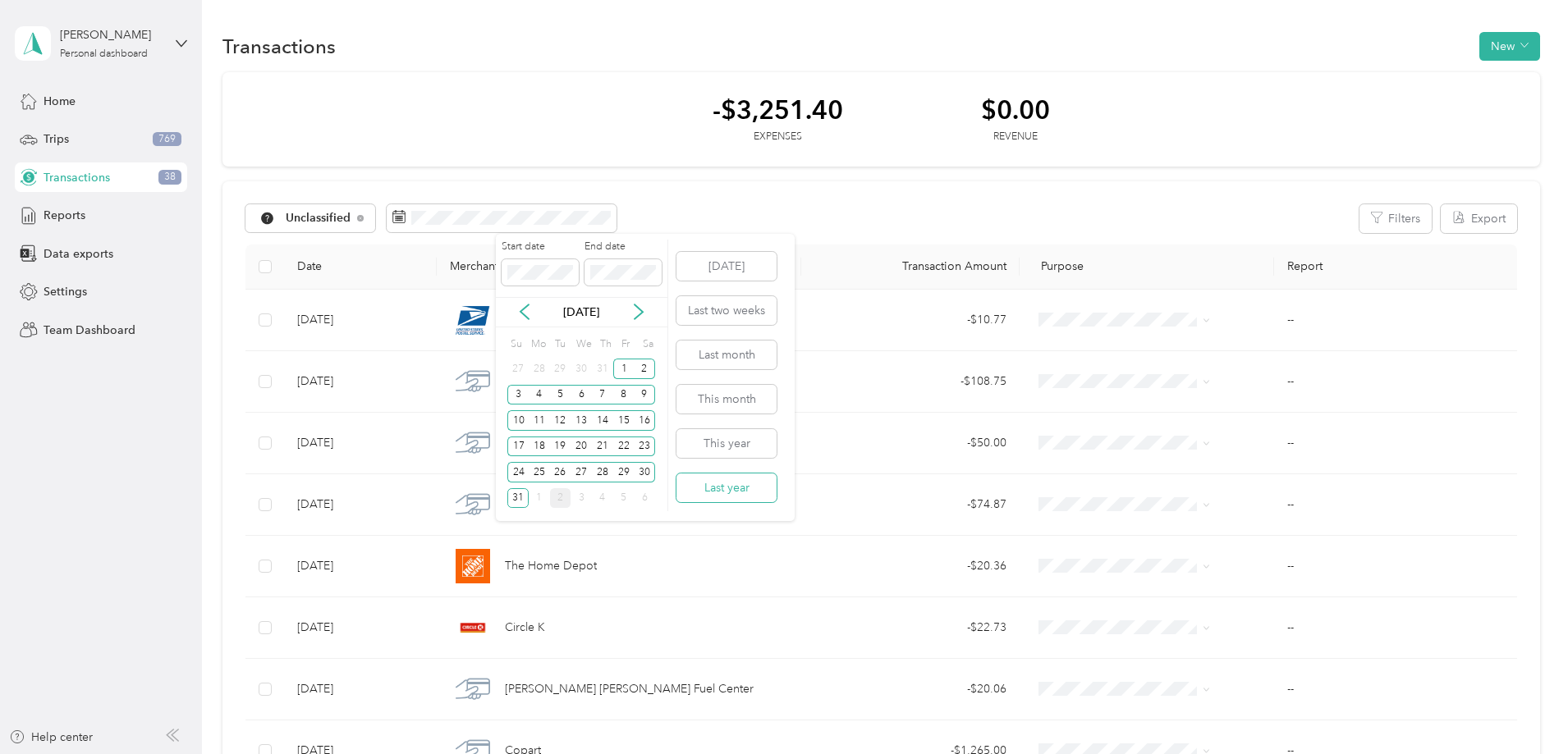
click at [731, 493] on button "Last year" at bounding box center [726, 488] width 100 height 28
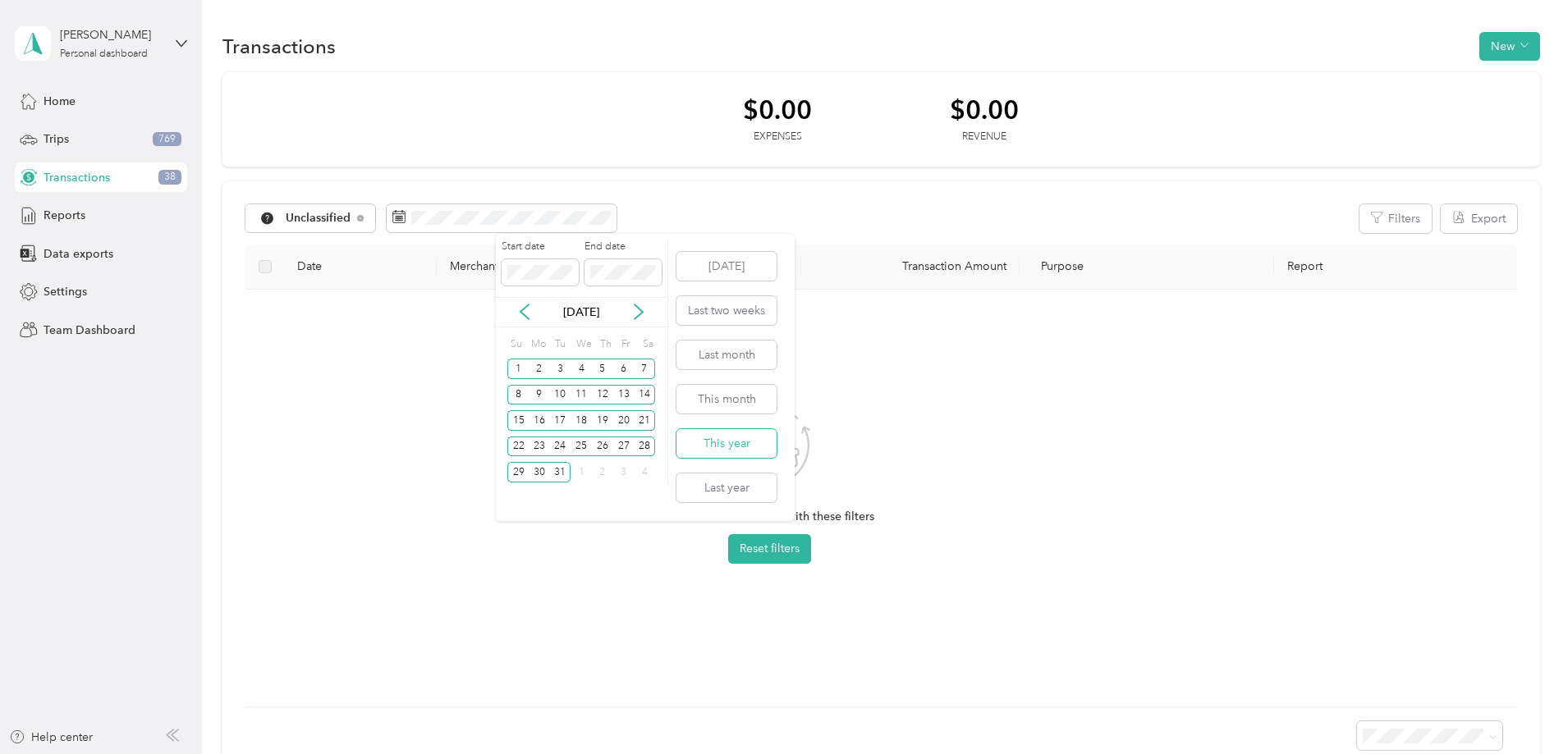
click at [745, 447] on button "This year" at bounding box center [726, 443] width 100 height 28
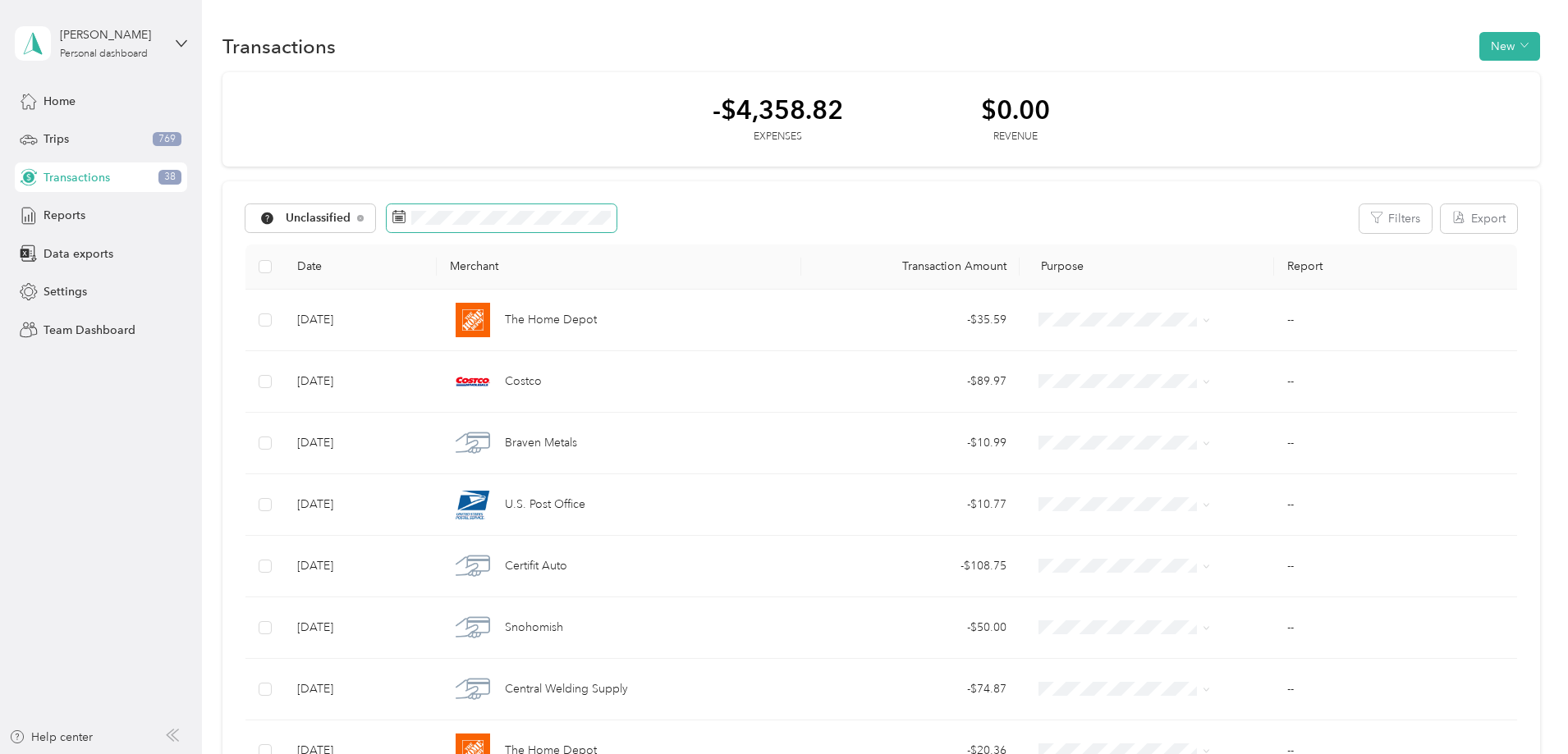
click at [616, 227] on span at bounding box center [501, 217] width 230 height 28
click at [351, 225] on span "Unclassified" at bounding box center [304, 218] width 94 height 13
click at [434, 306] on span "Vasini Mottors LLC" at bounding box center [445, 306] width 100 height 17
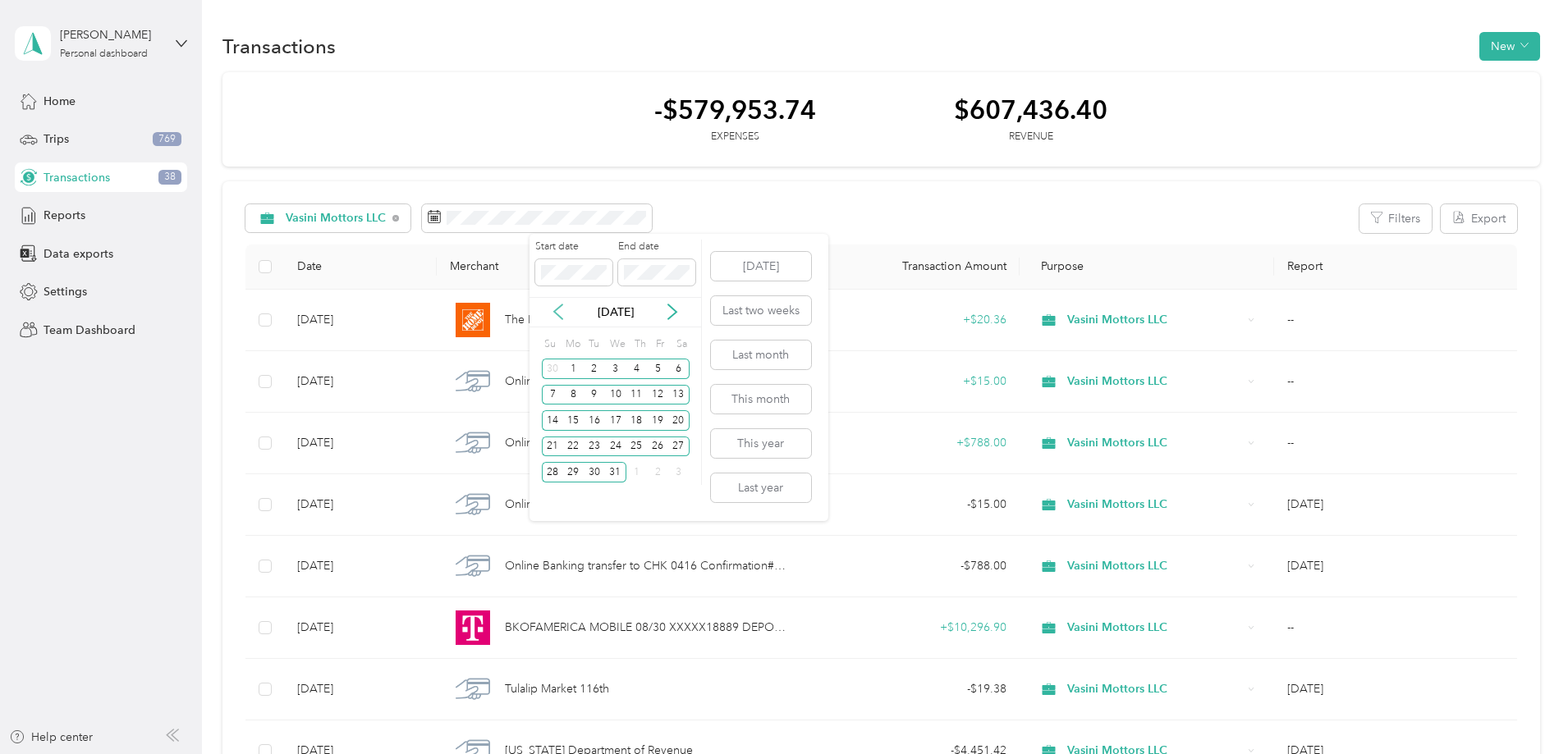
click at [553, 310] on icon at bounding box center [557, 311] width 16 height 16
click at [553, 309] on icon at bounding box center [557, 311] width 16 height 16
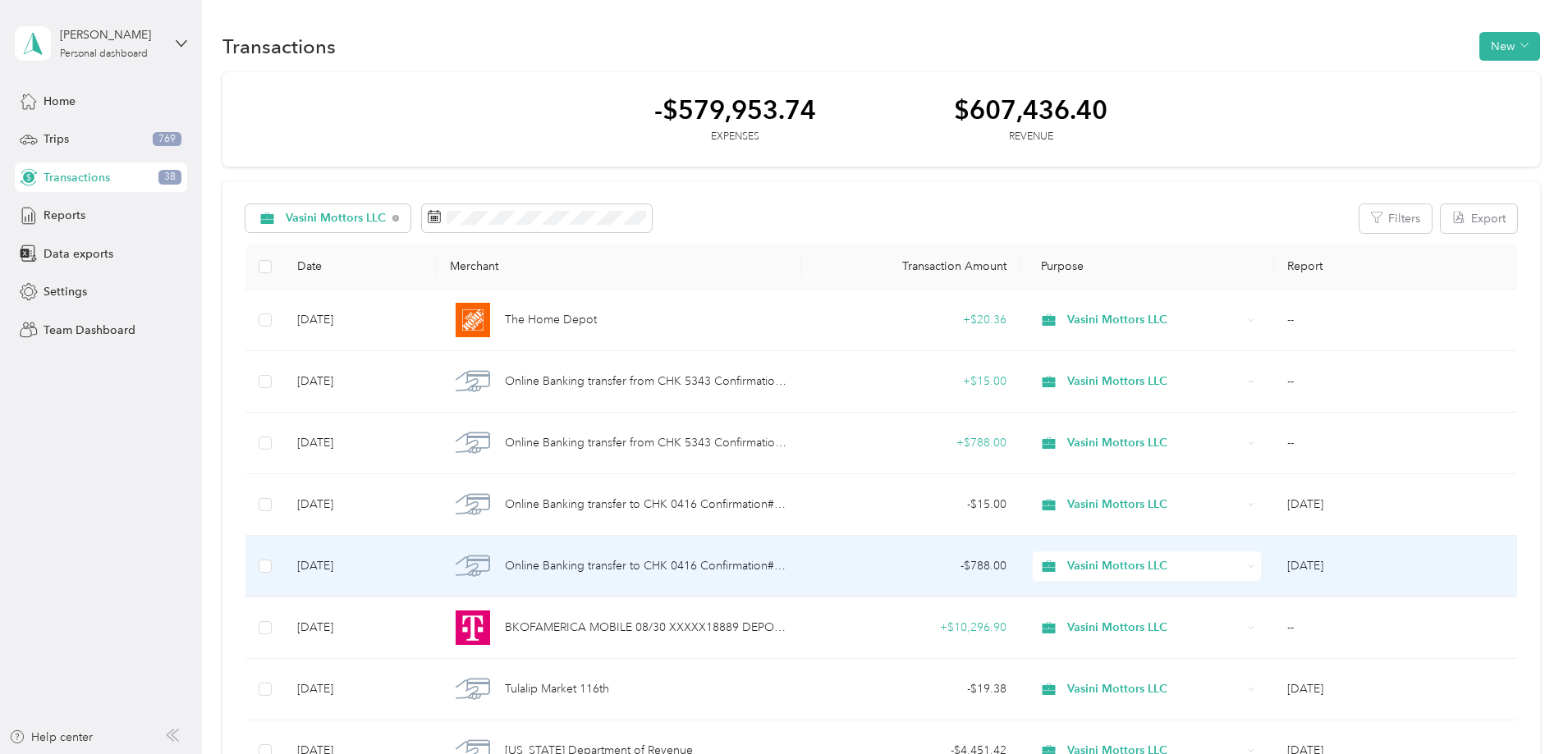
click at [1393, 540] on td "[DATE]" at bounding box center [1396, 567] width 243 height 62
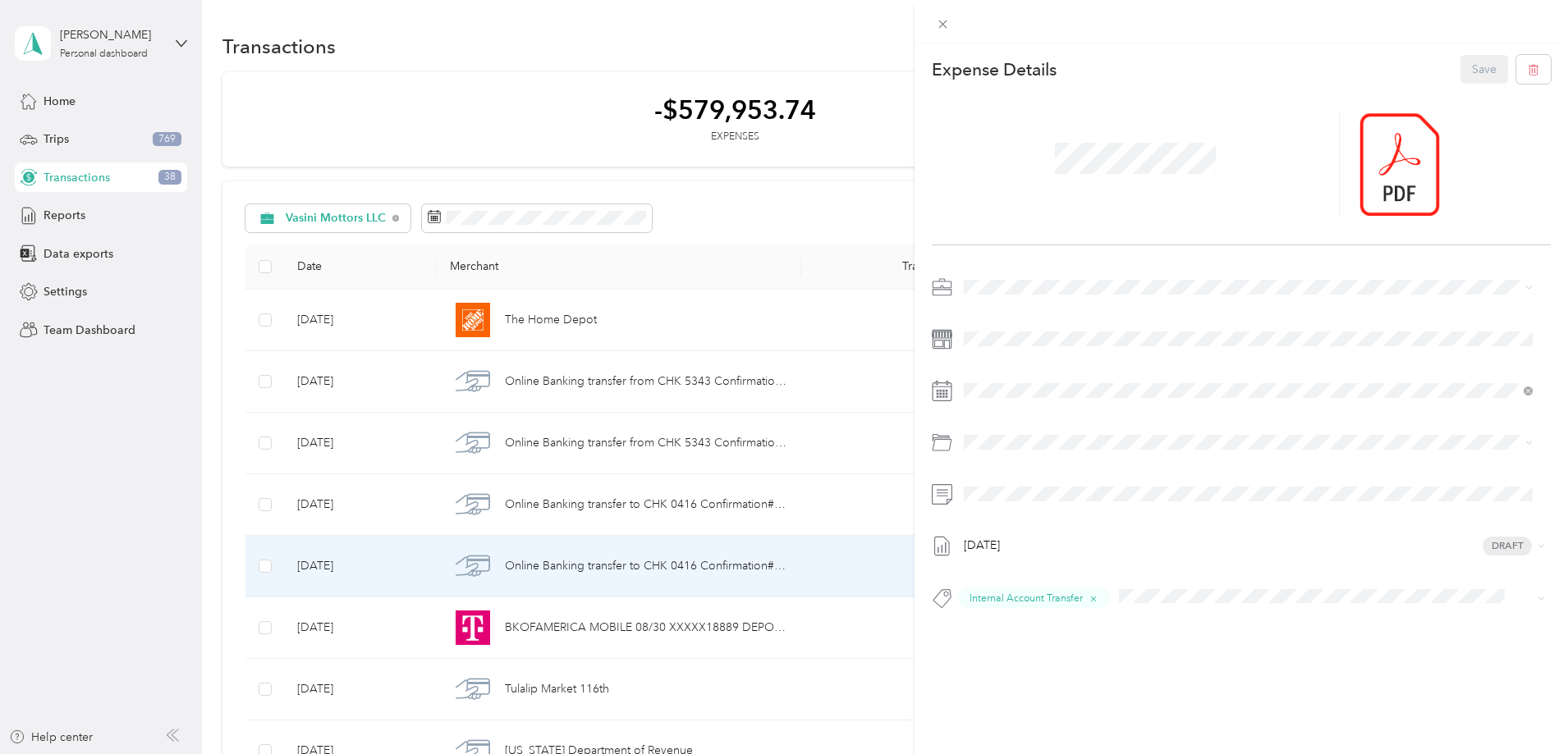
click at [573, 217] on div "This expense cannot be edited because it is either under review, approved, or p…" at bounding box center [784, 377] width 1568 height 754
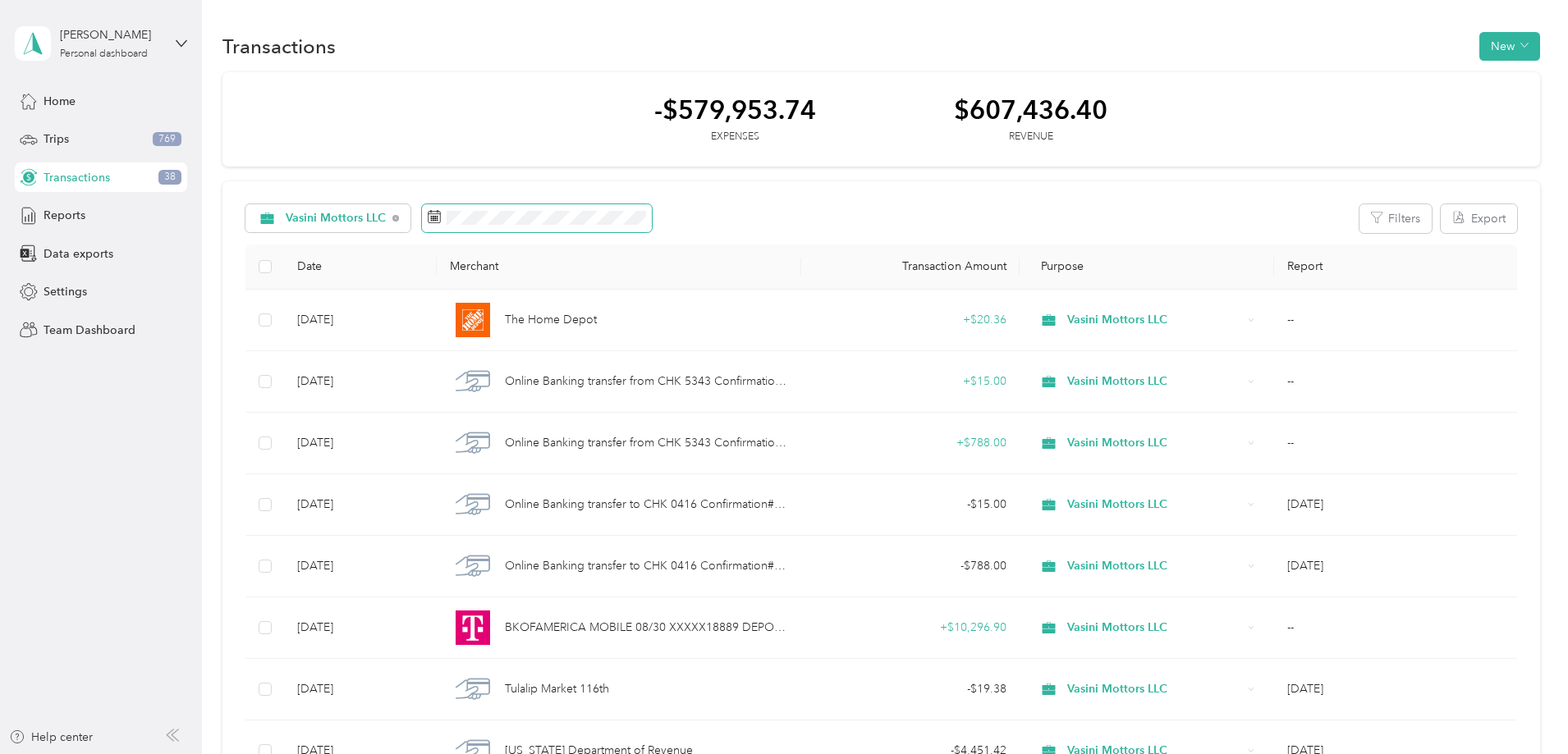
click at [441, 219] on icon at bounding box center [434, 217] width 13 height 13
click at [441, 225] on span at bounding box center [434, 217] width 13 height 16
click at [441, 218] on icon at bounding box center [434, 217] width 13 height 13
click at [387, 221] on span "Vasini Mottors LLC" at bounding box center [336, 218] width 101 height 11
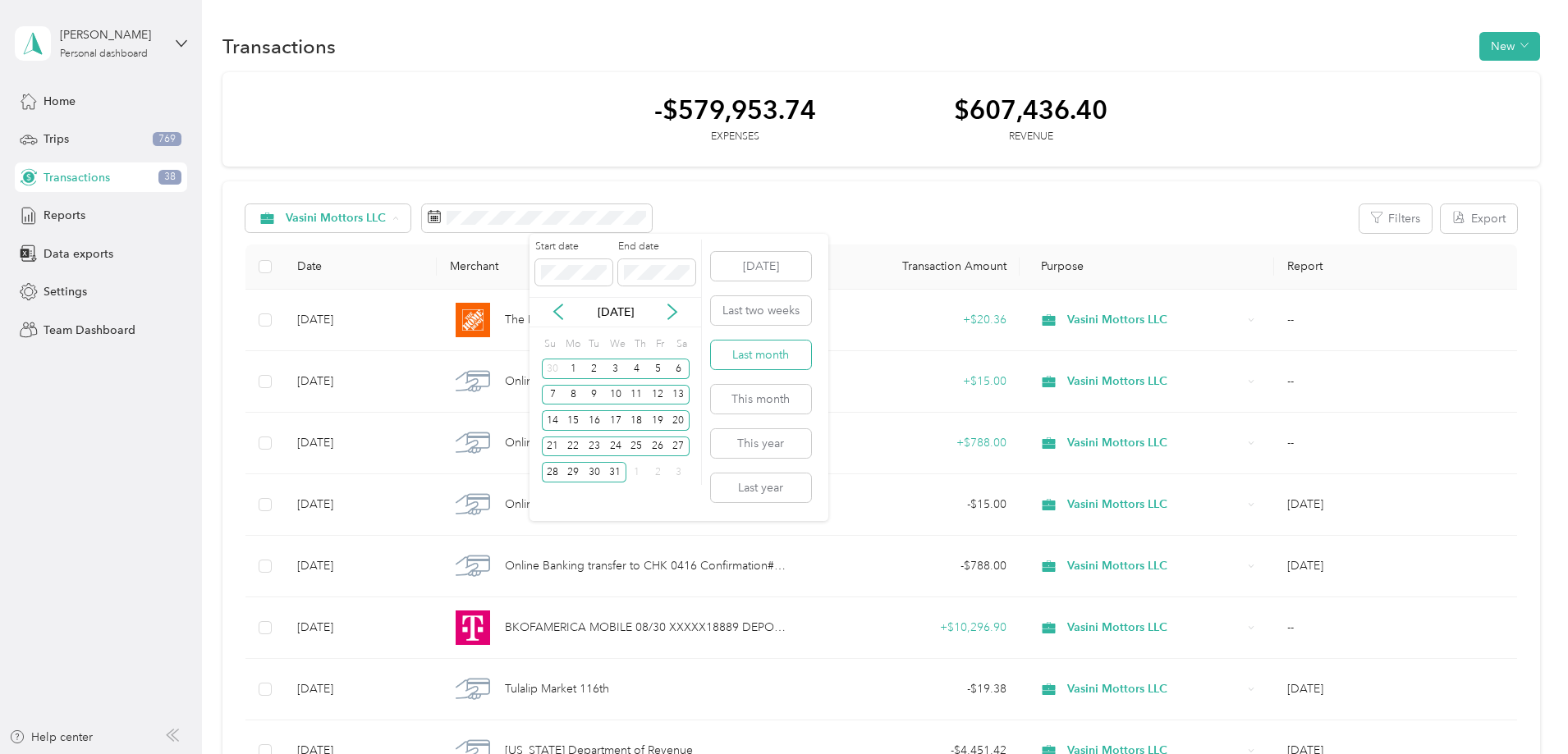
click at [766, 352] on button "Last month" at bounding box center [761, 355] width 100 height 28
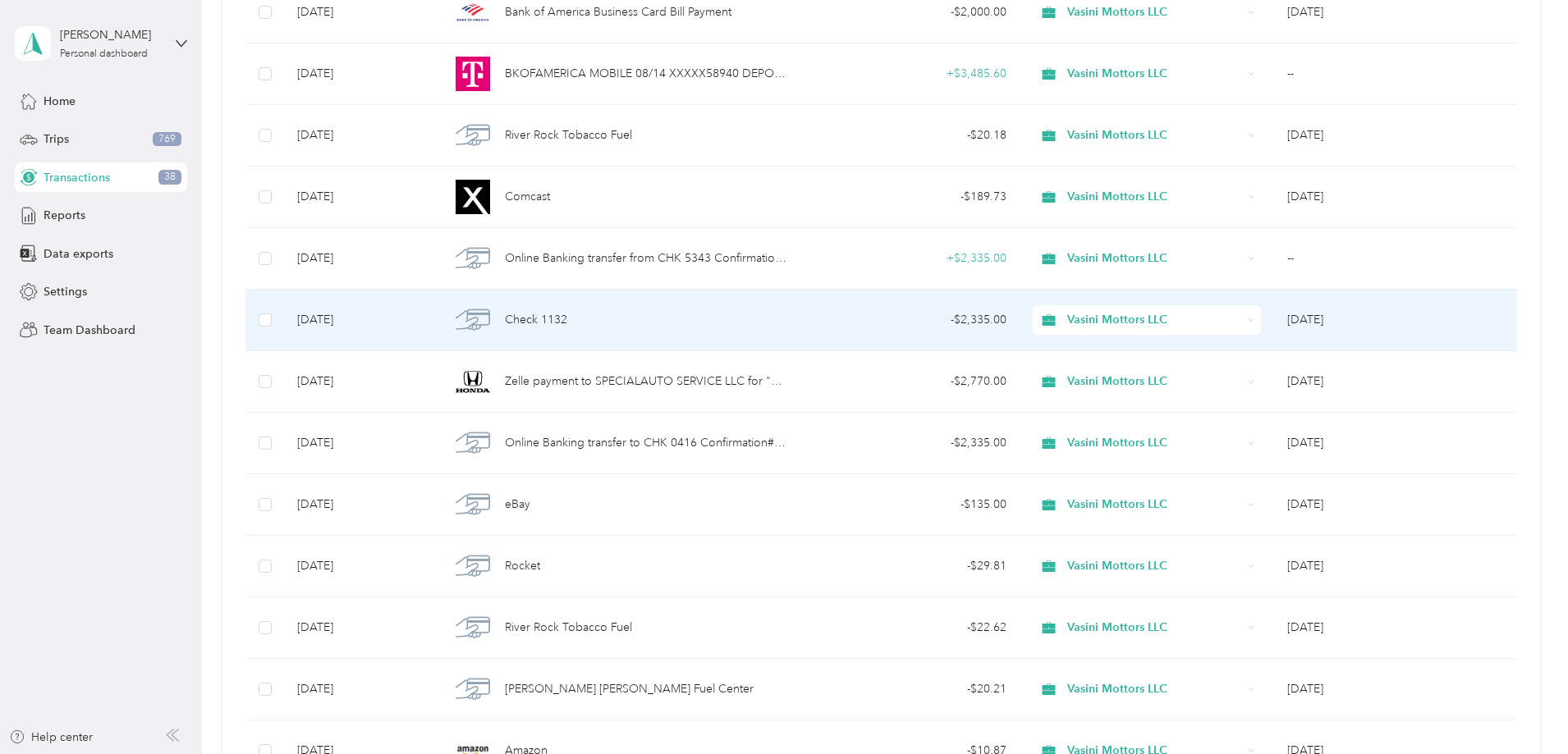
scroll to position [5928, 0]
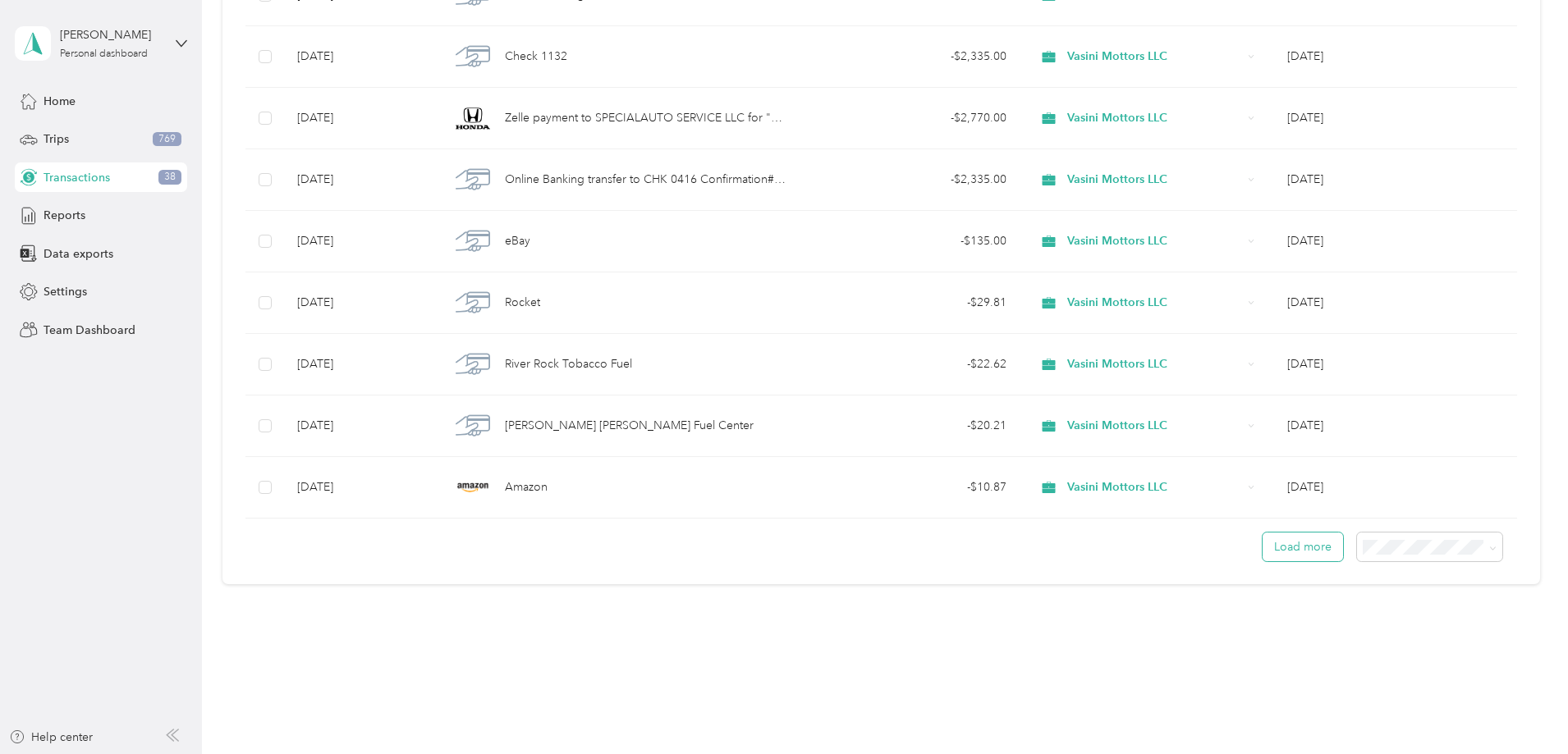
click at [1263, 541] on button "Load more" at bounding box center [1303, 547] width 81 height 28
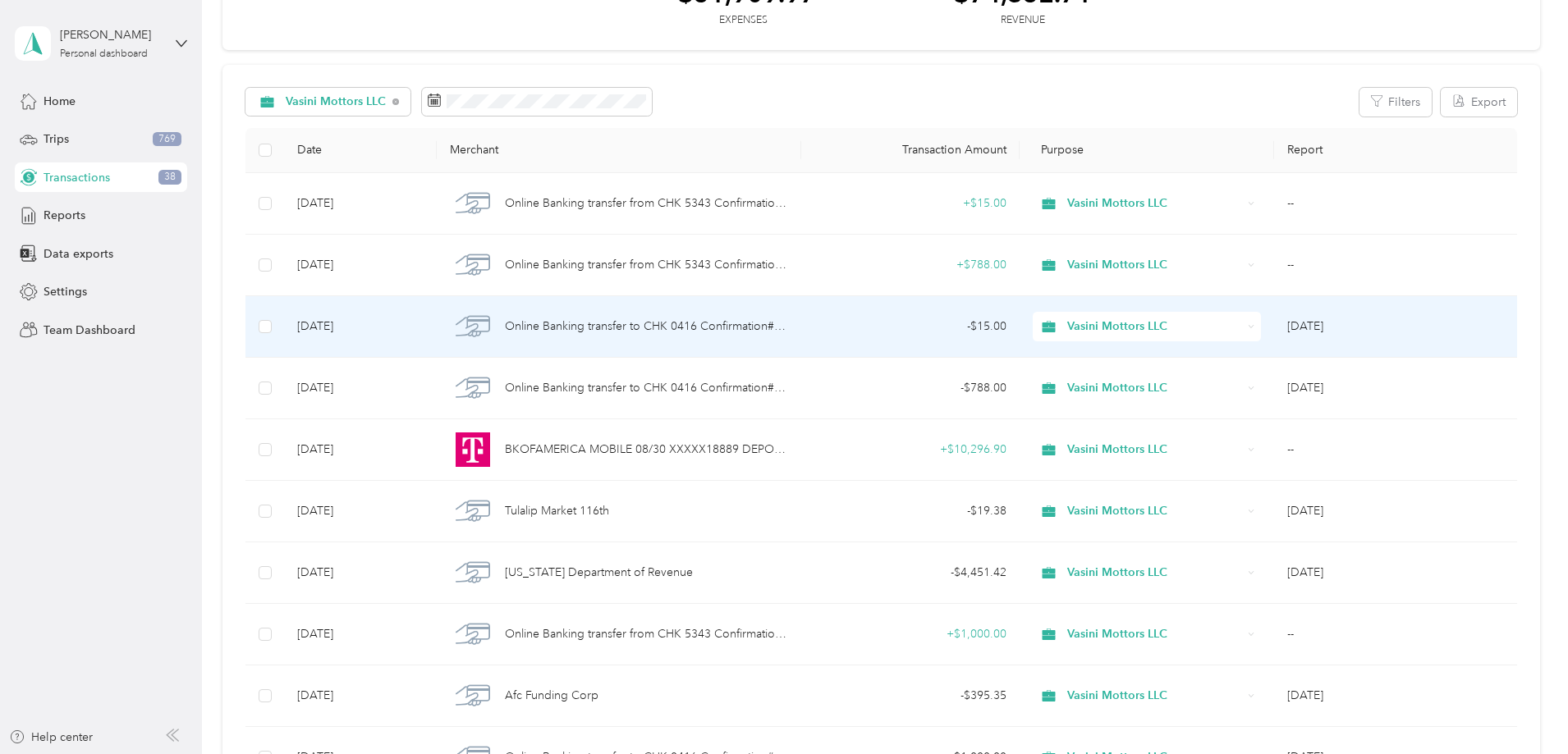
scroll to position [0, 0]
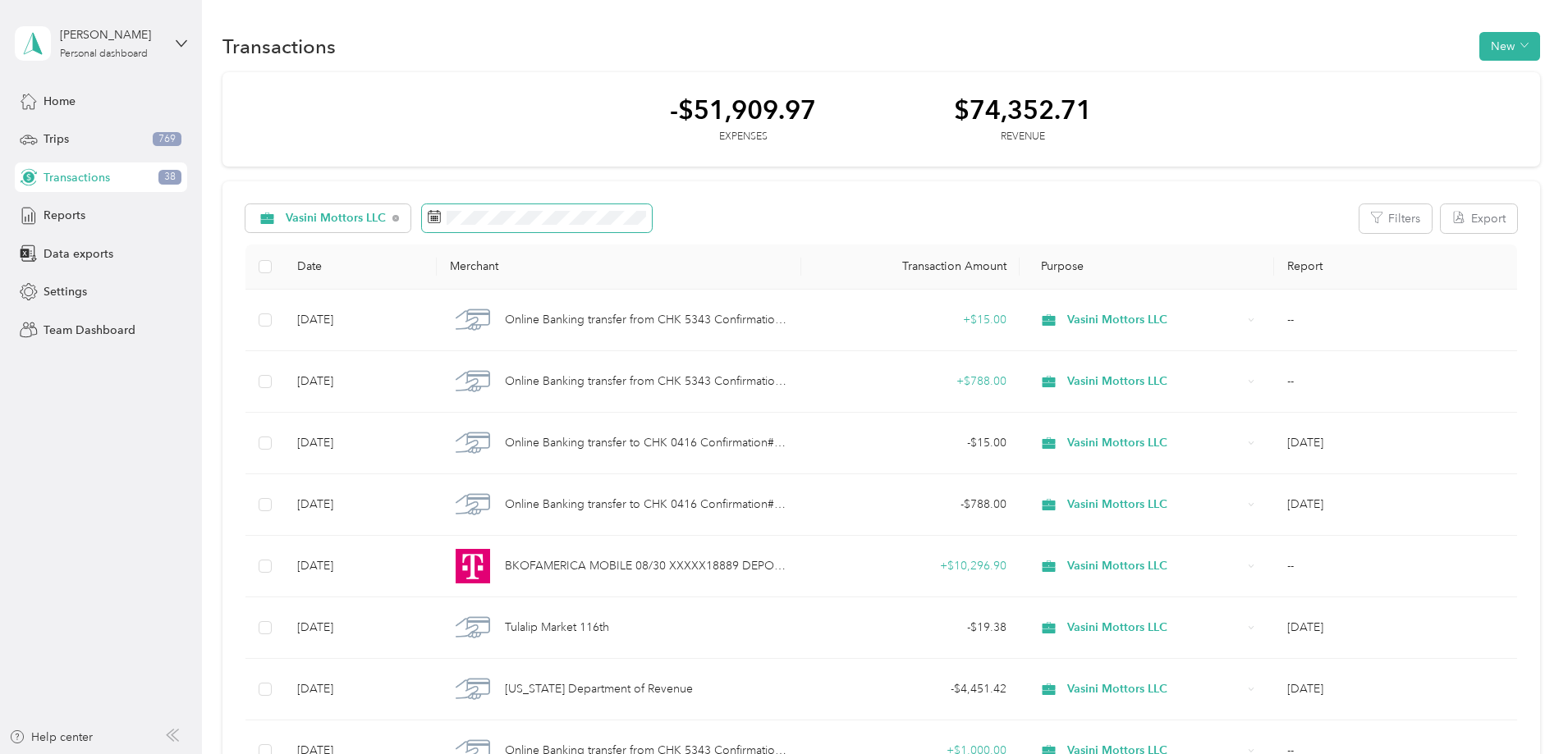
click at [551, 219] on span at bounding box center [537, 217] width 230 height 28
click at [441, 219] on icon at bounding box center [434, 217] width 13 height 13
click at [441, 215] on icon at bounding box center [434, 215] width 12 height 0
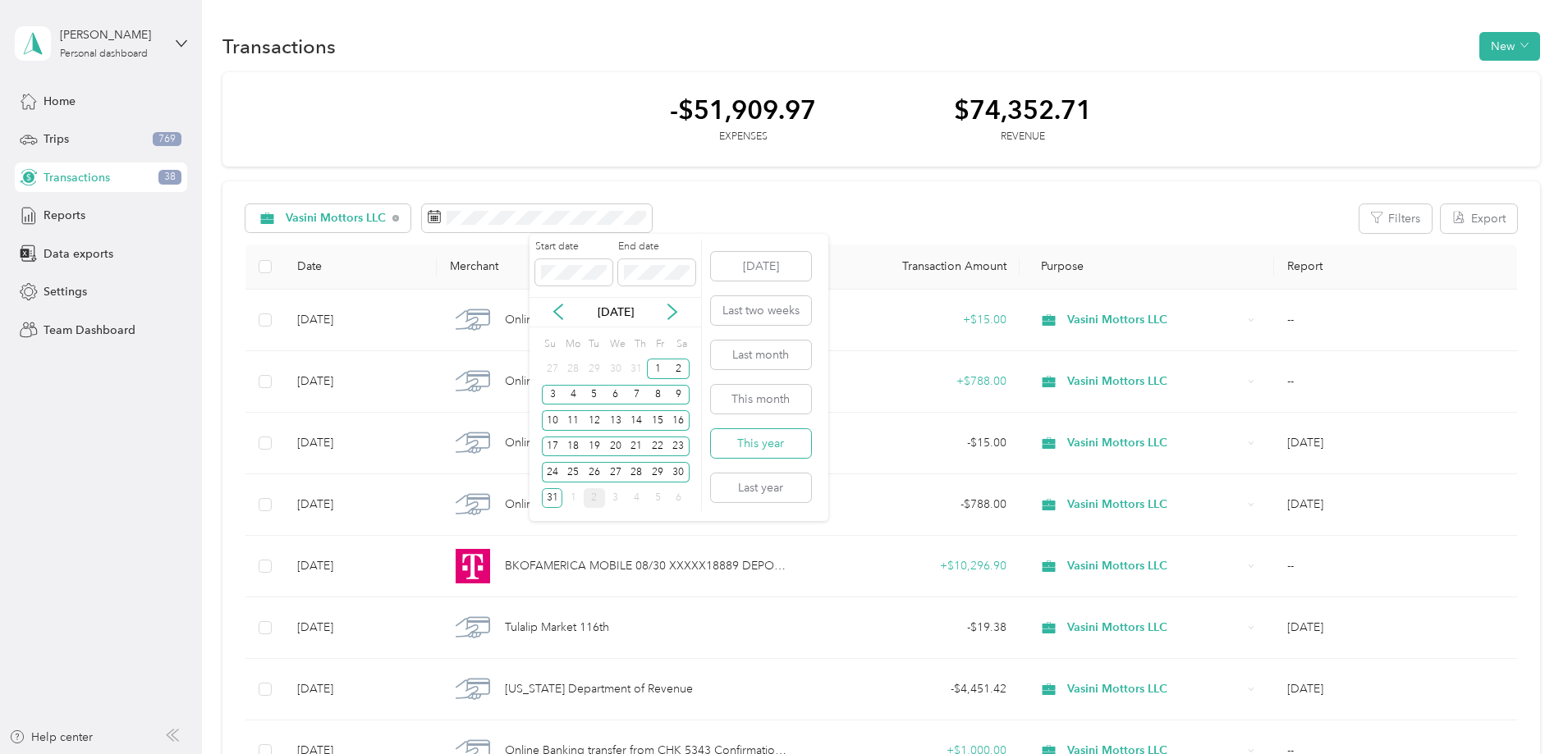
click at [765, 443] on button "This year" at bounding box center [761, 443] width 100 height 28
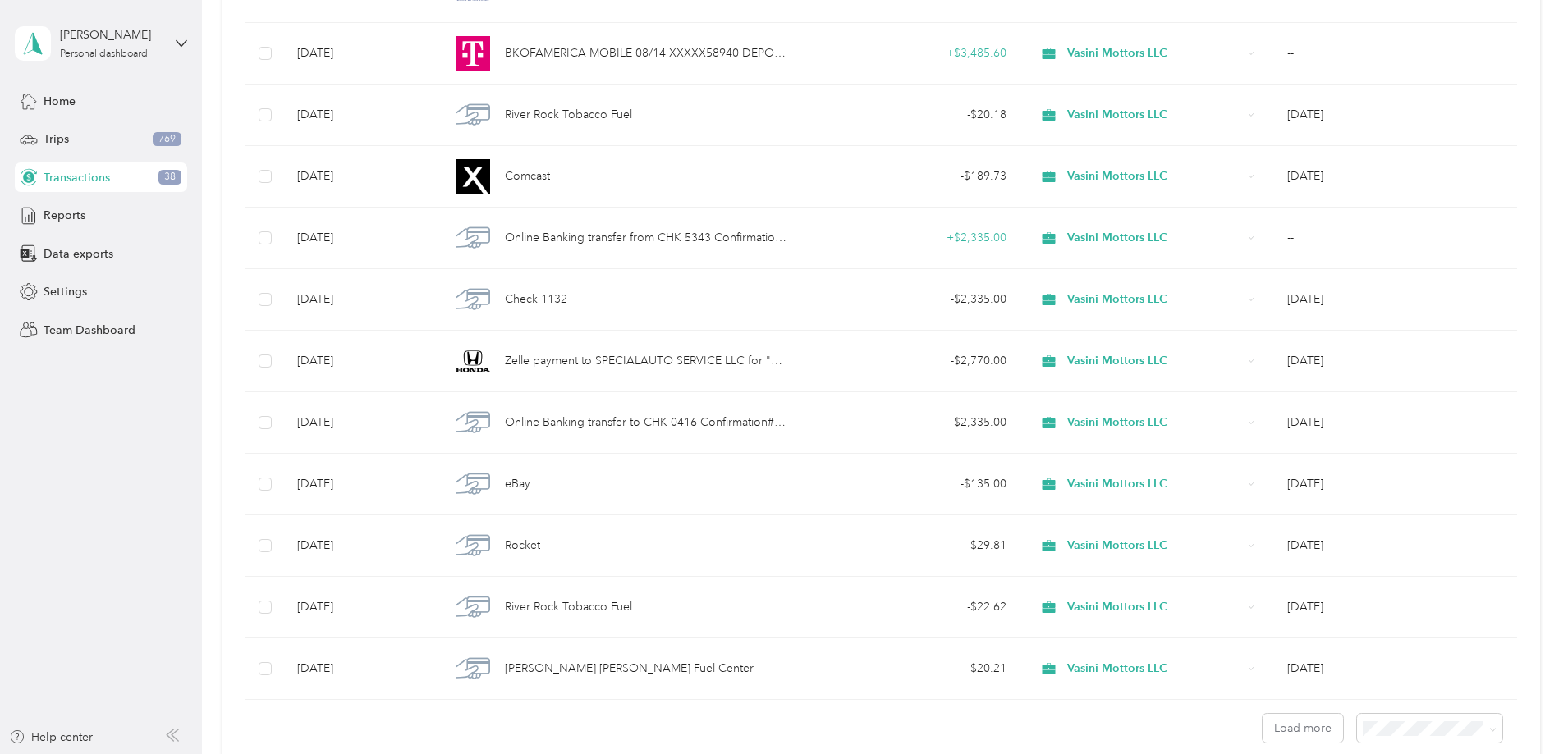
scroll to position [5928, 0]
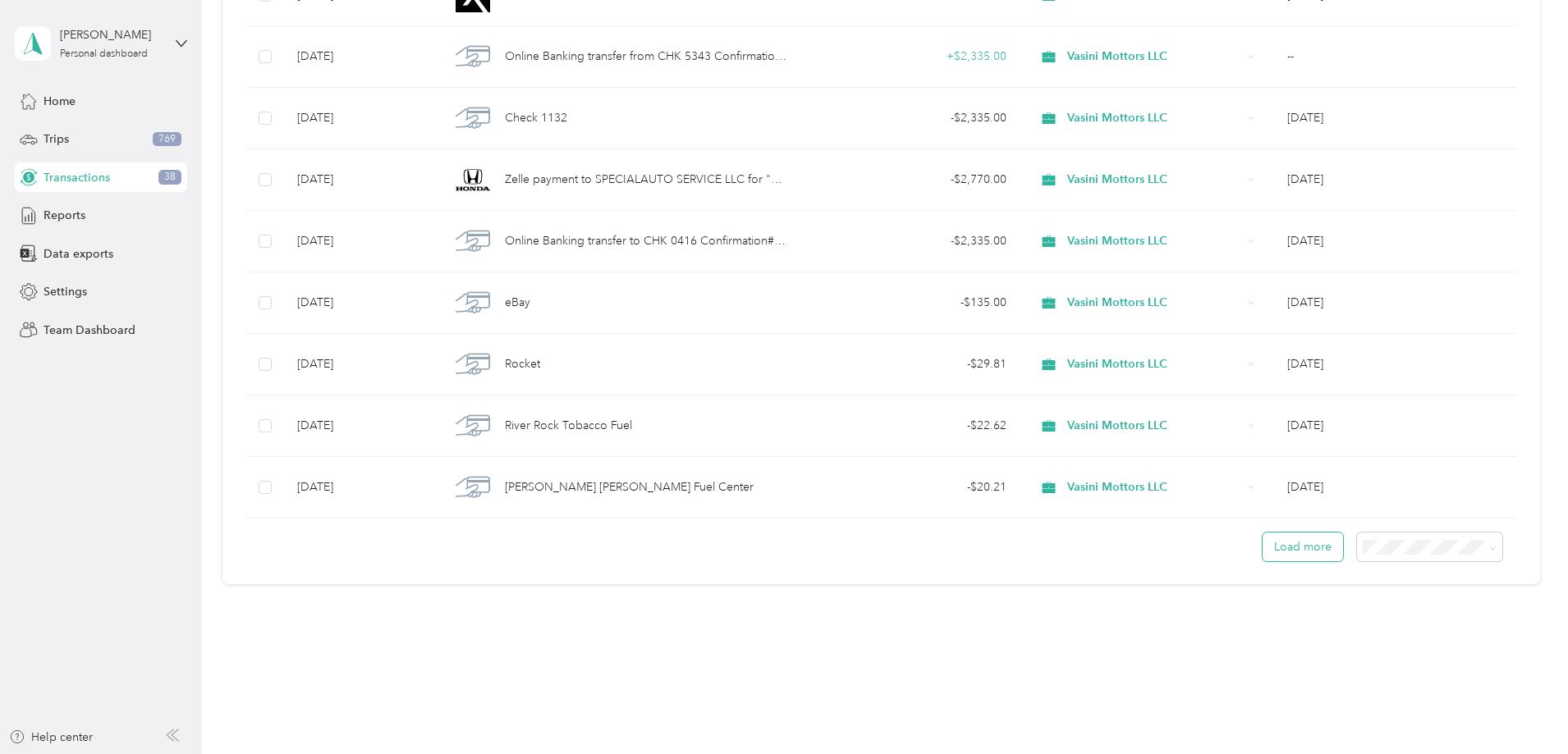
click at [1263, 544] on button "Load more" at bounding box center [1303, 547] width 81 height 28
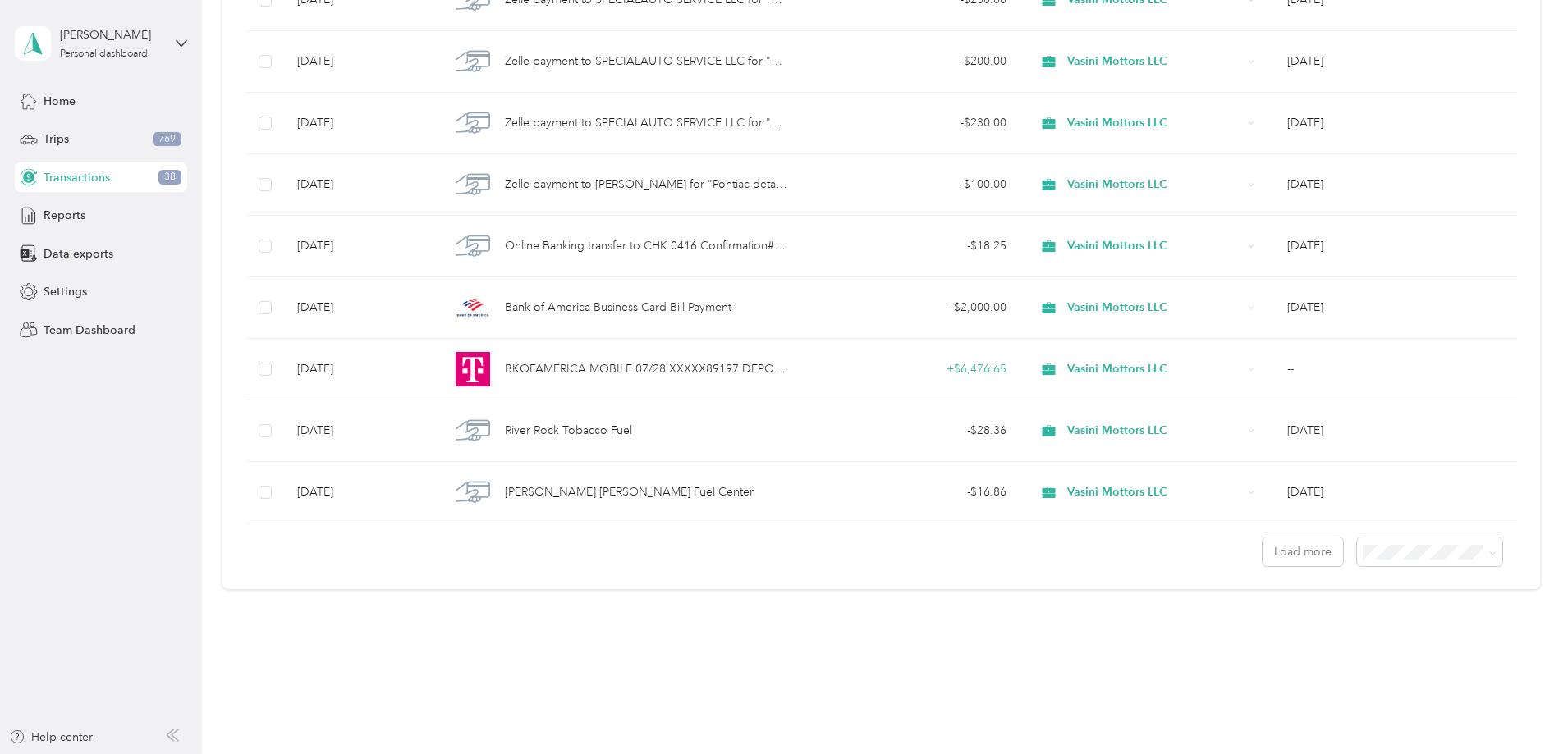
scroll to position [12085, 0]
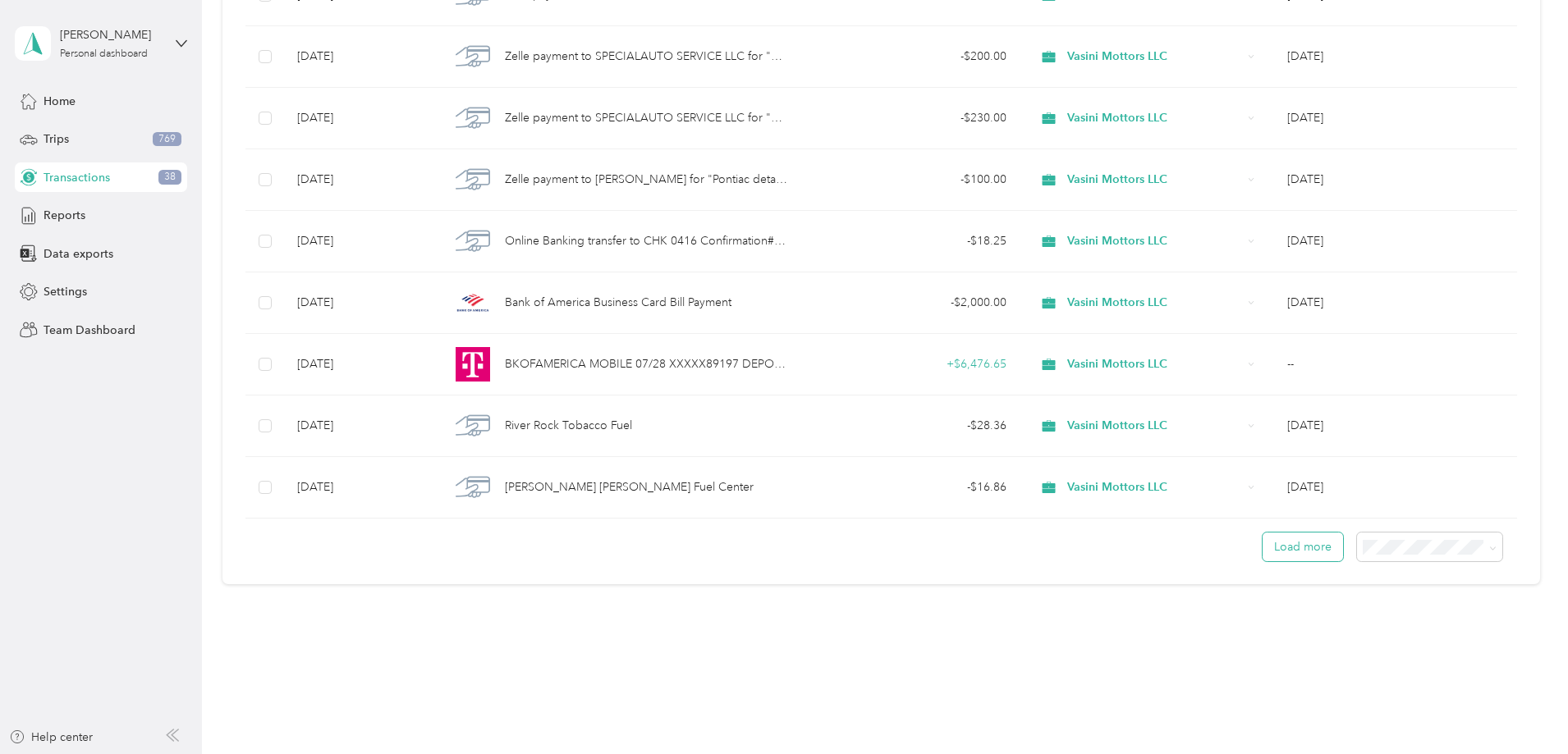
click at [1263, 546] on button "Load more" at bounding box center [1303, 547] width 81 height 28
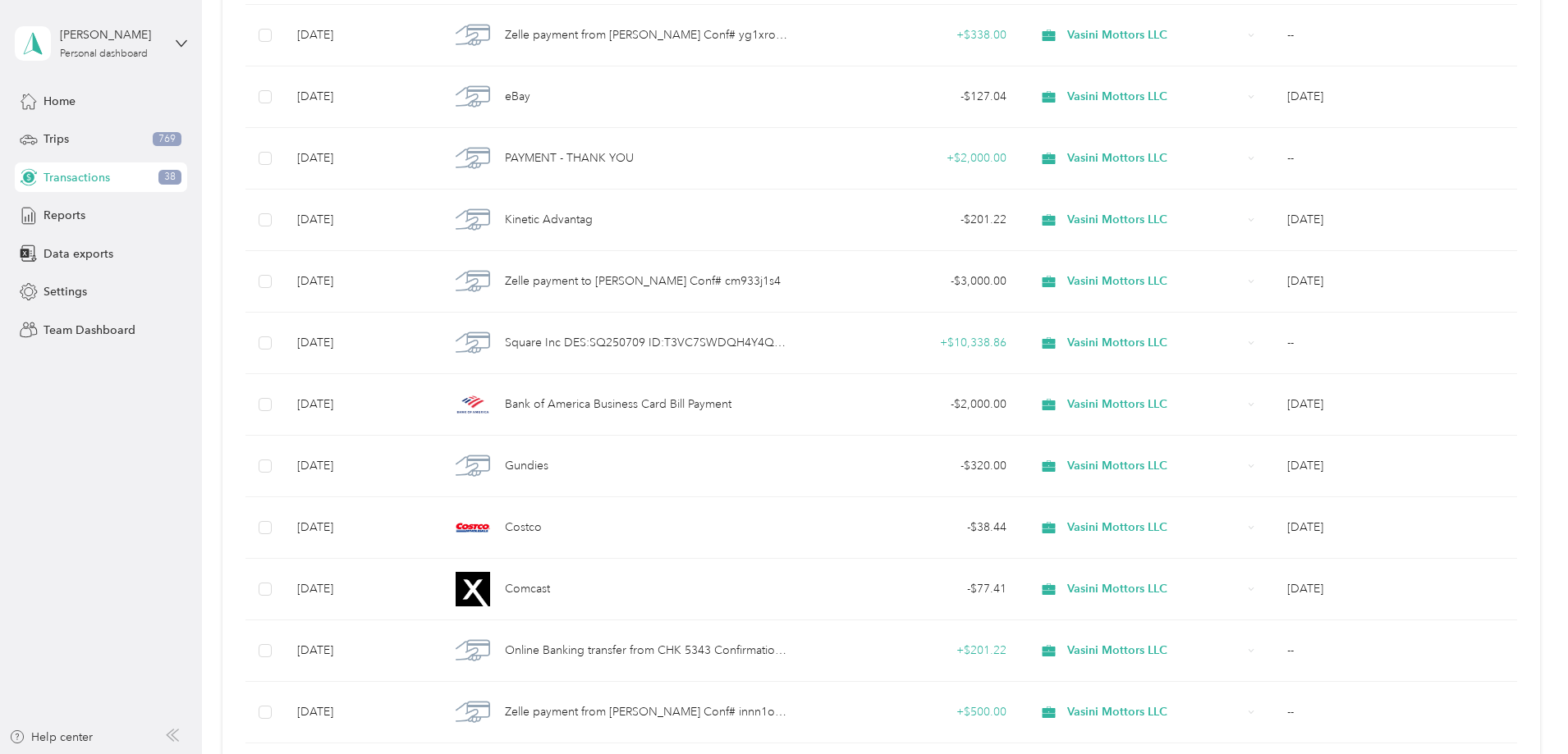
scroll to position [16272, 0]
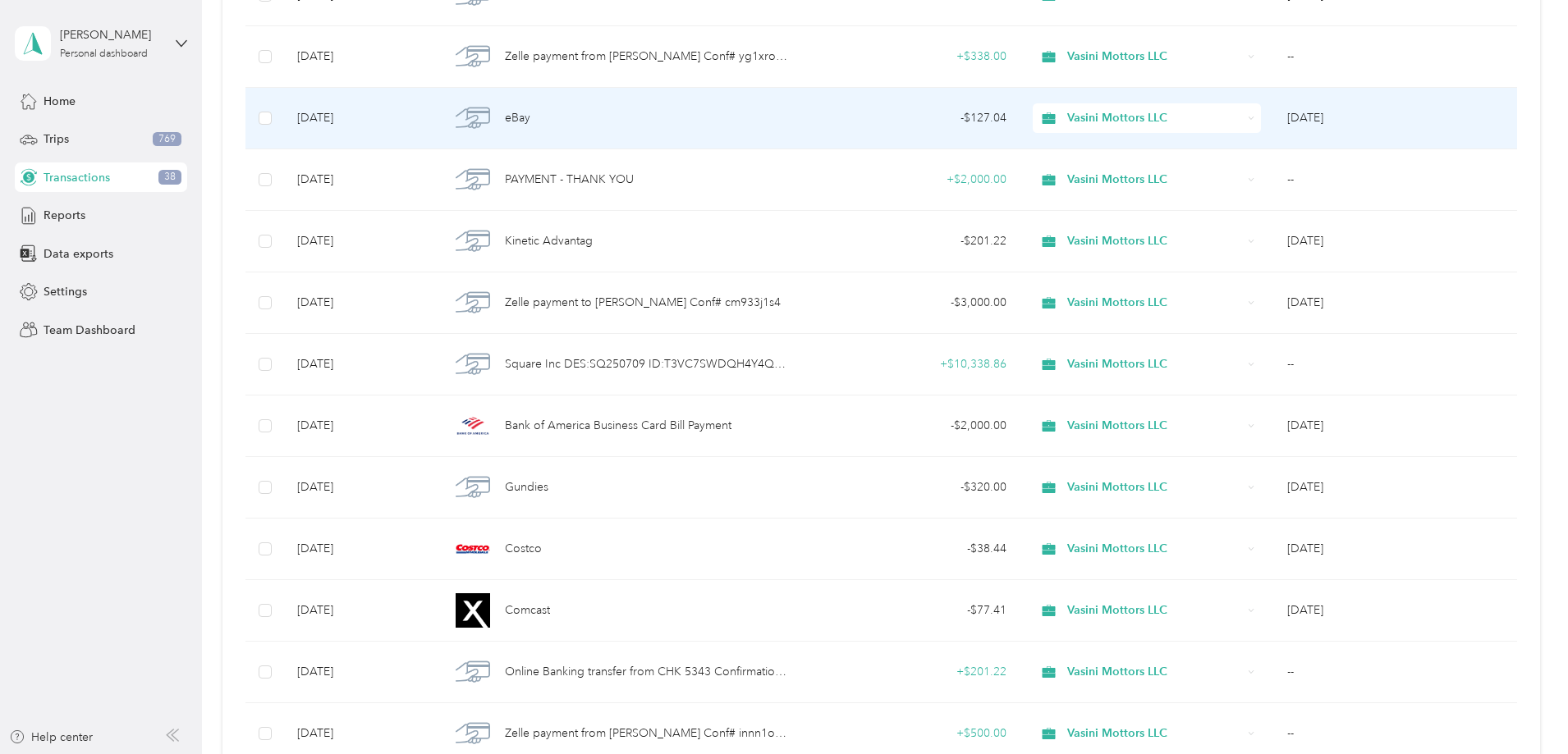
click at [580, 116] on div "eBay" at bounding box center [618, 118] width 337 height 34
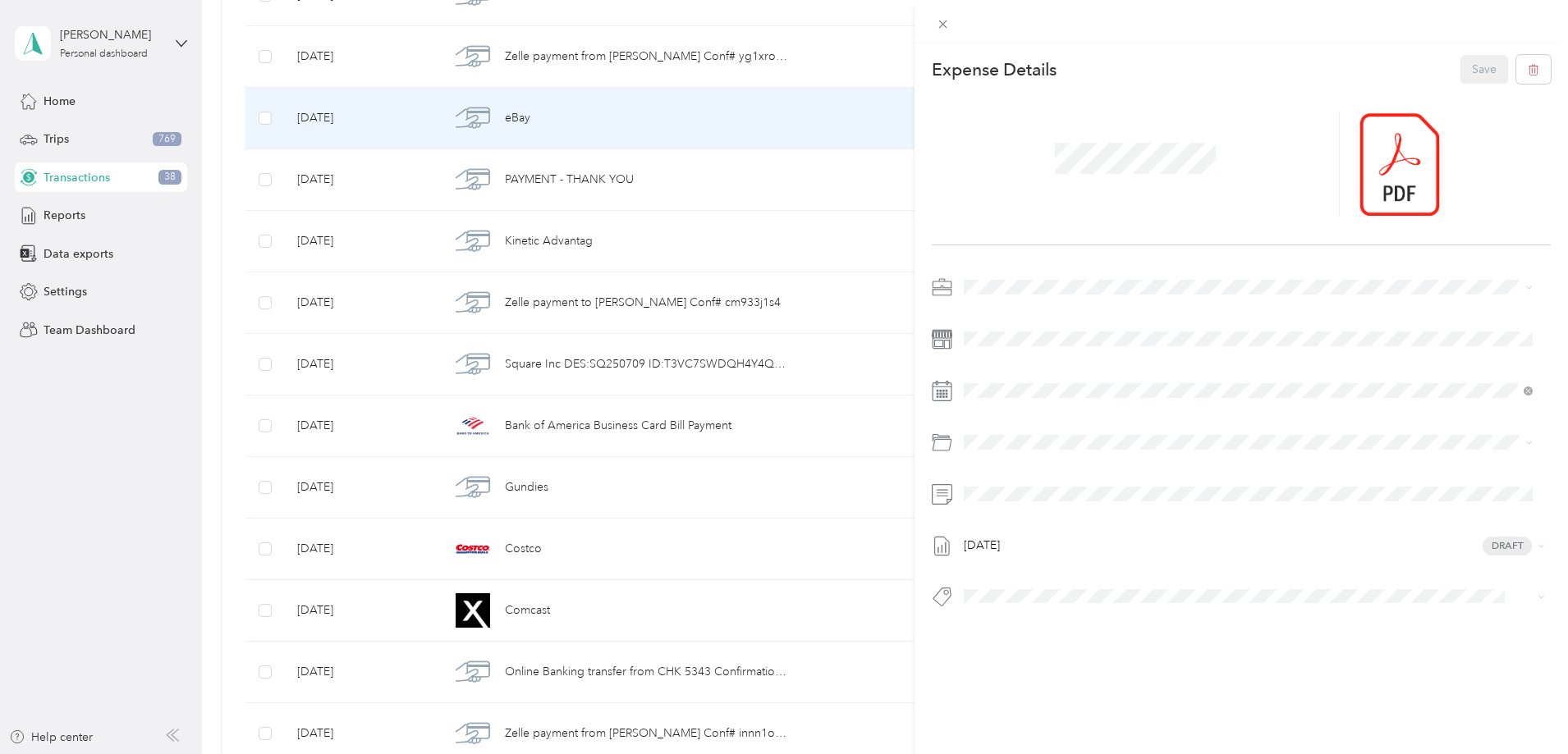
click at [1117, 628] on li "2013 Subaru Outback 2.5i Limited Vb2569" at bounding box center [1248, 619] width 580 height 32
click at [1472, 66] on button "Save" at bounding box center [1484, 69] width 47 height 28
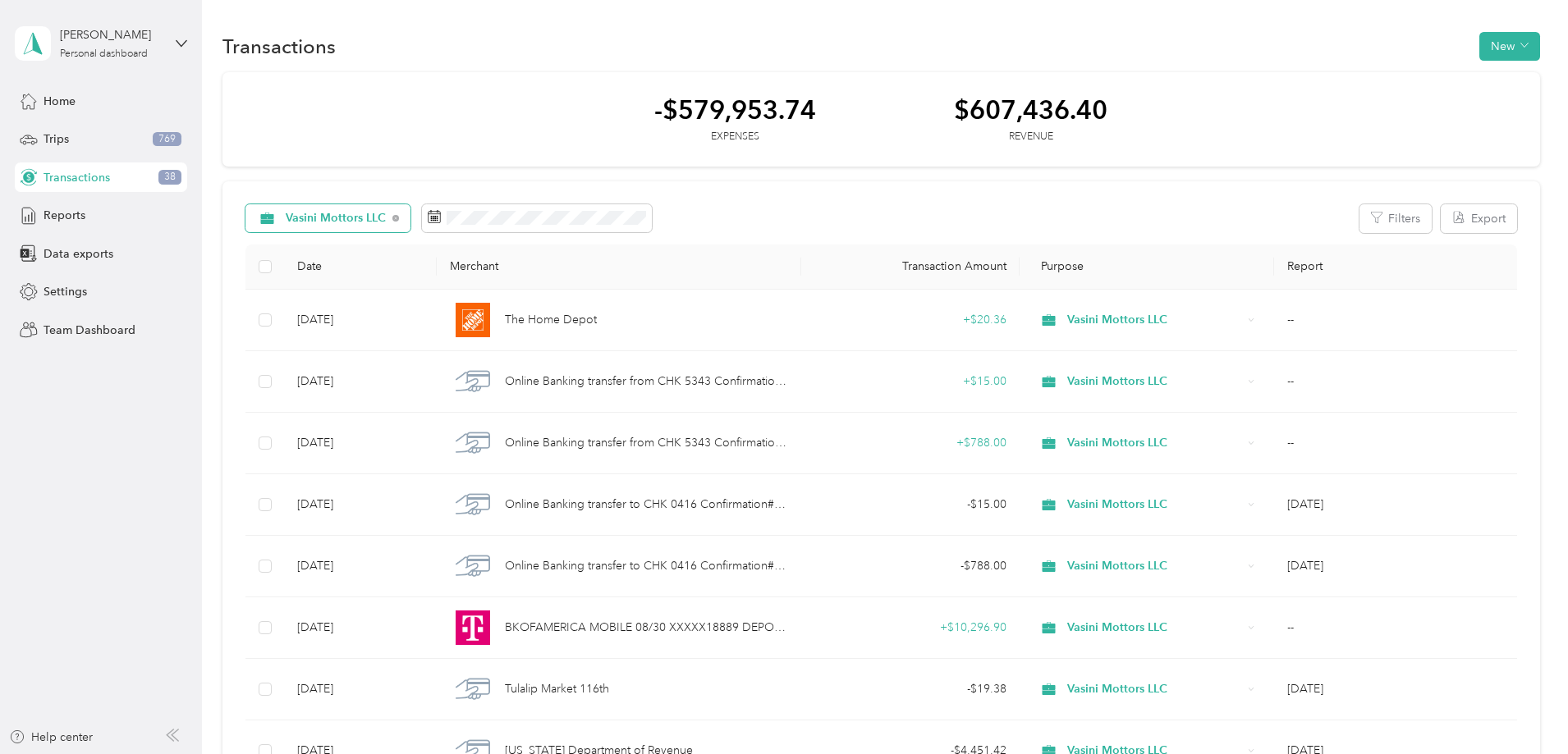
click at [387, 221] on span "Vasini Mottors LLC" at bounding box center [336, 218] width 101 height 11
click at [409, 277] on span "Unclassified" at bounding box center [456, 277] width 121 height 17
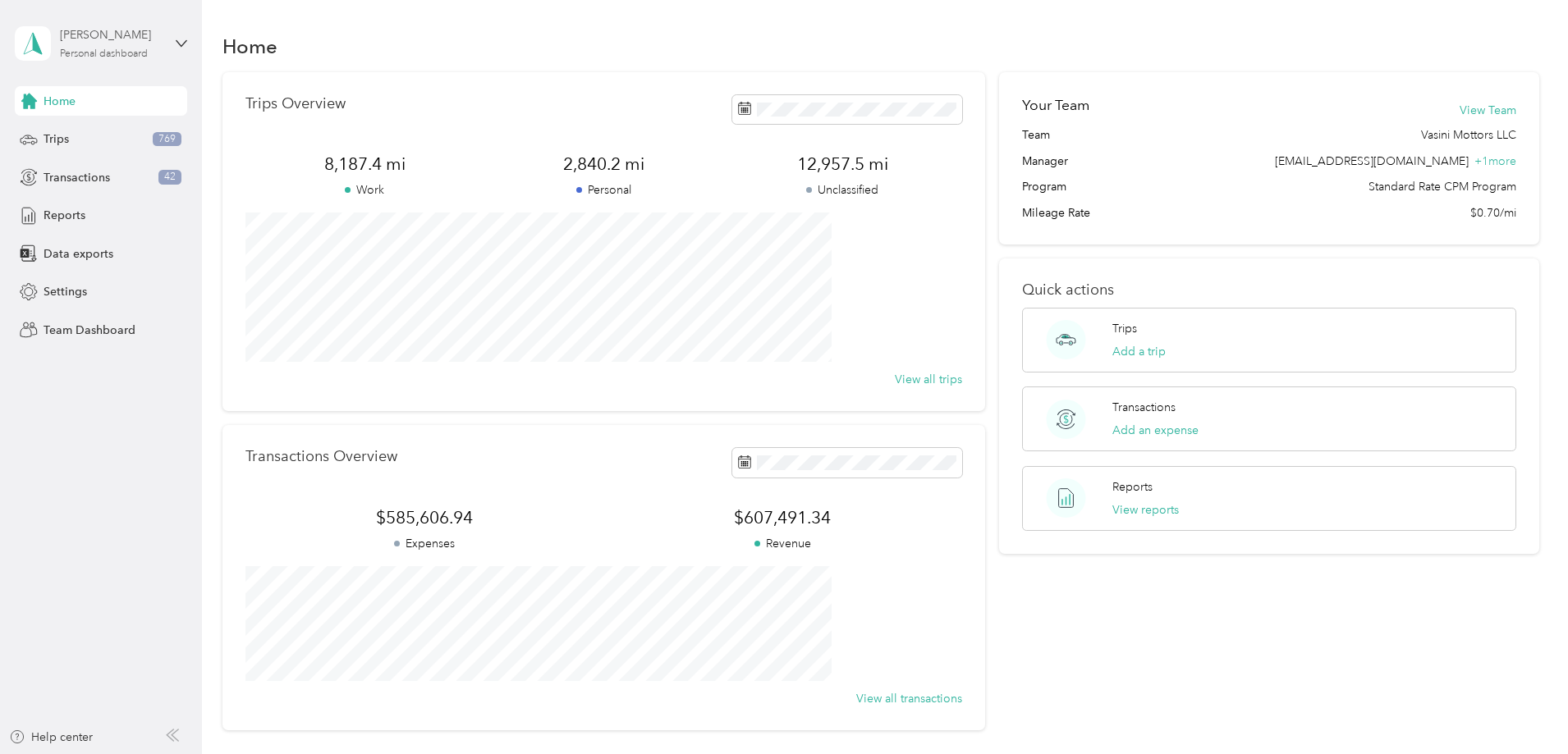
click at [95, 28] on div "[PERSON_NAME]" at bounding box center [111, 35] width 103 height 17
click at [61, 138] on div "Team dashboard" at bounding box center [188, 128] width 323 height 28
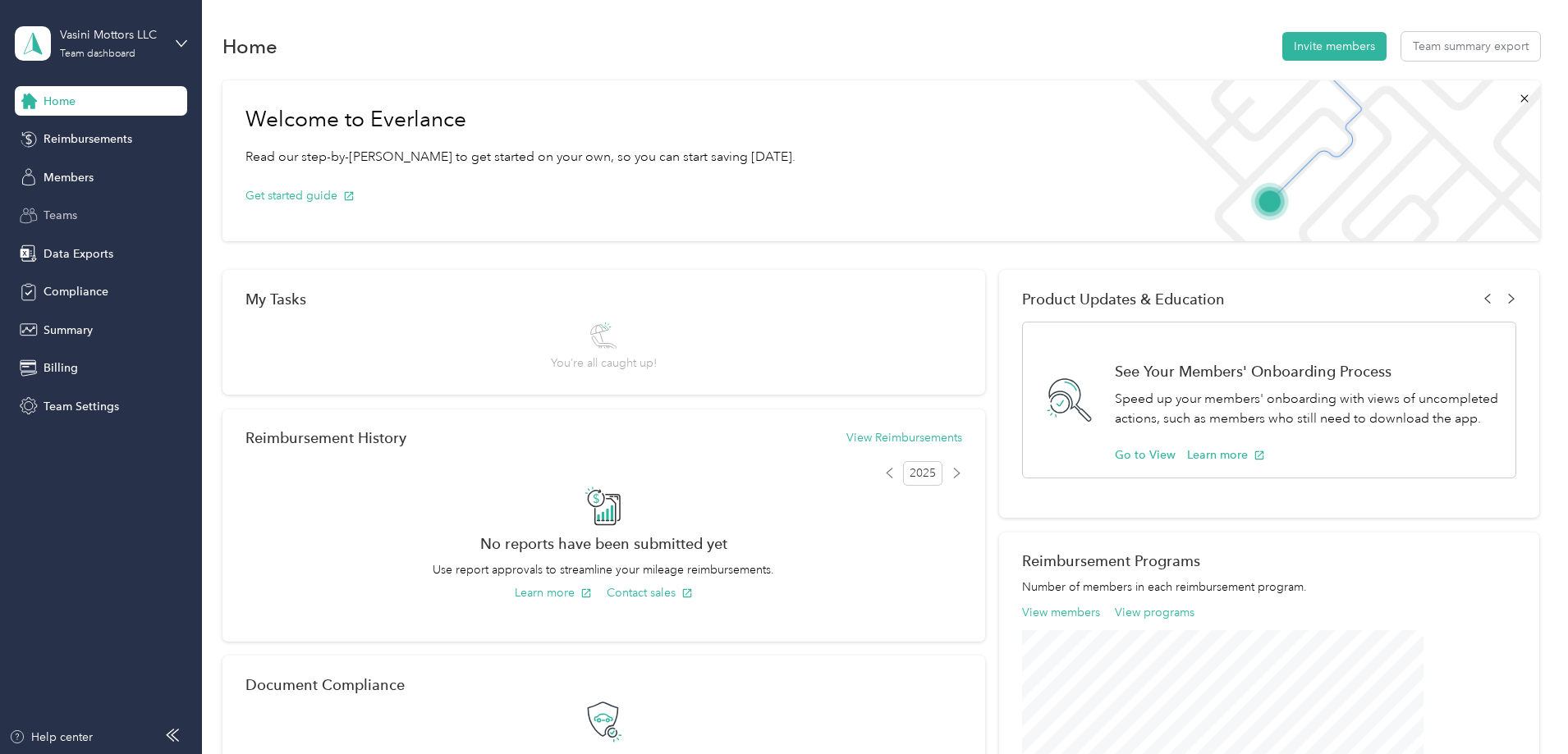
click at [52, 217] on span "Teams" at bounding box center [60, 216] width 33 height 17
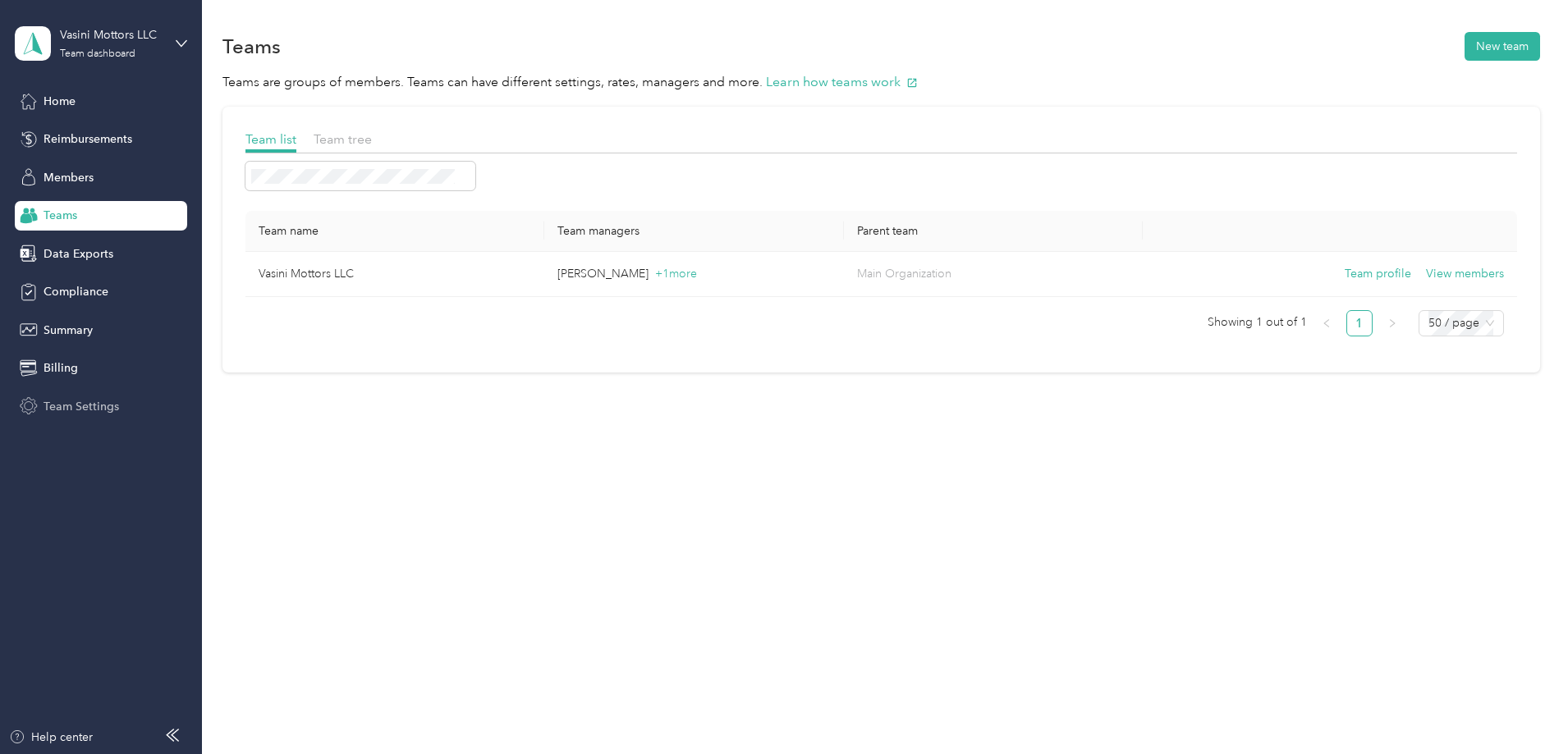
click at [68, 405] on span "Team Settings" at bounding box center [82, 406] width 76 height 17
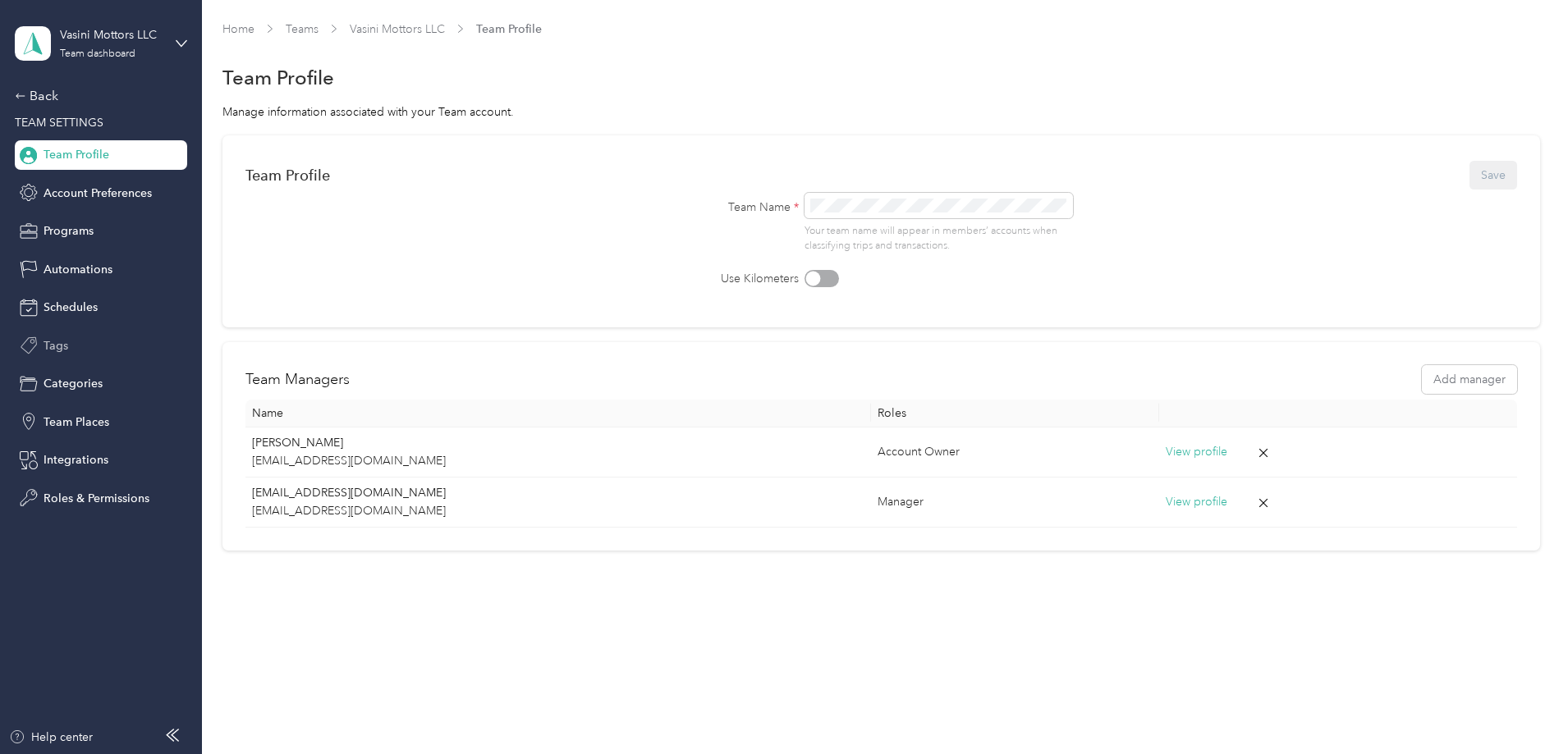
click at [62, 345] on span "Tags" at bounding box center [56, 346] width 25 height 17
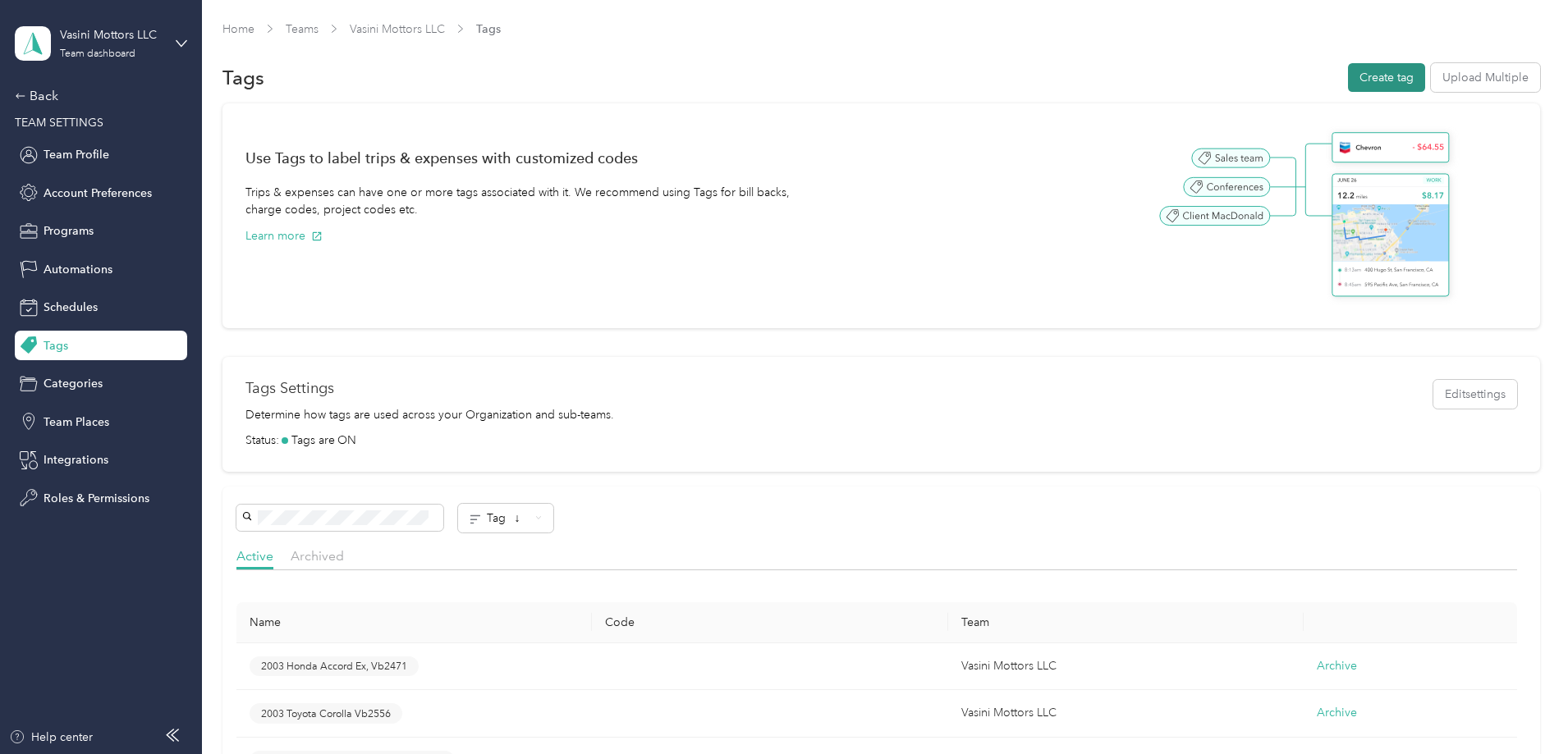
click at [1348, 78] on button "Create tag" at bounding box center [1386, 78] width 77 height 28
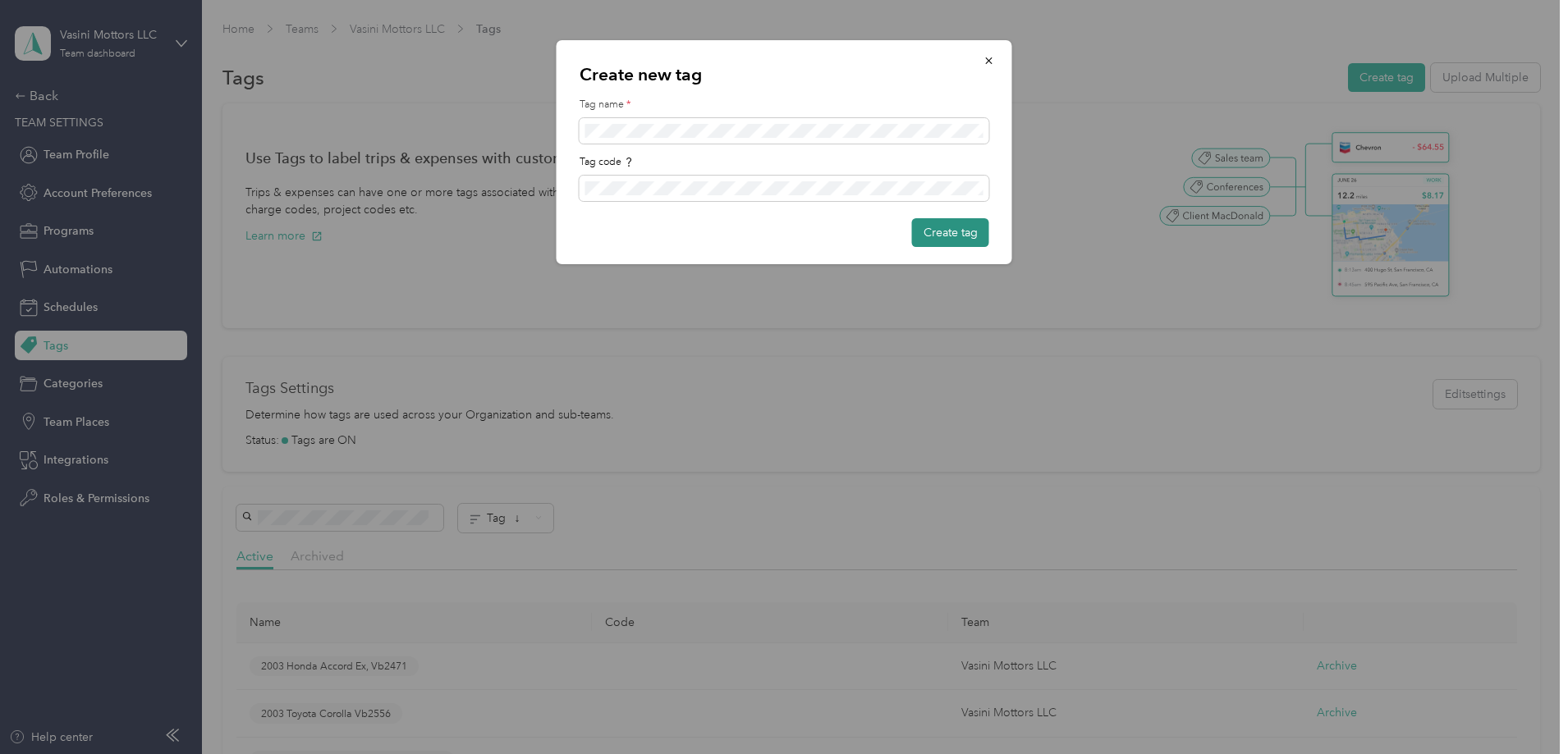
click at [957, 232] on button "Create tag" at bounding box center [950, 233] width 77 height 28
